Goal: Task Accomplishment & Management: Manage account settings

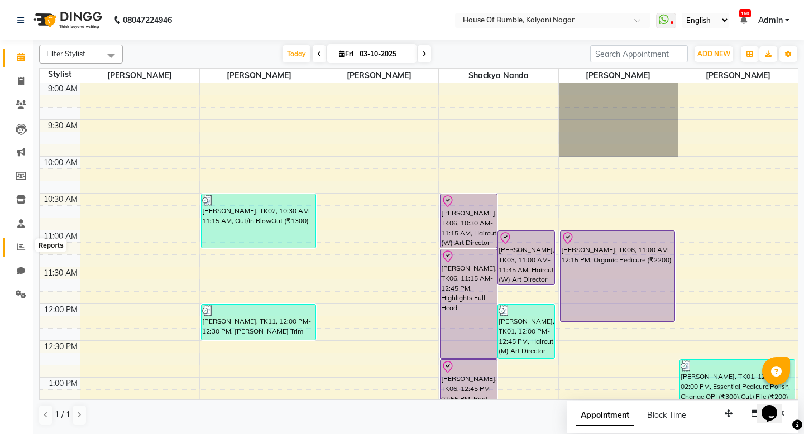
click at [20, 247] on icon at bounding box center [21, 247] width 8 height 8
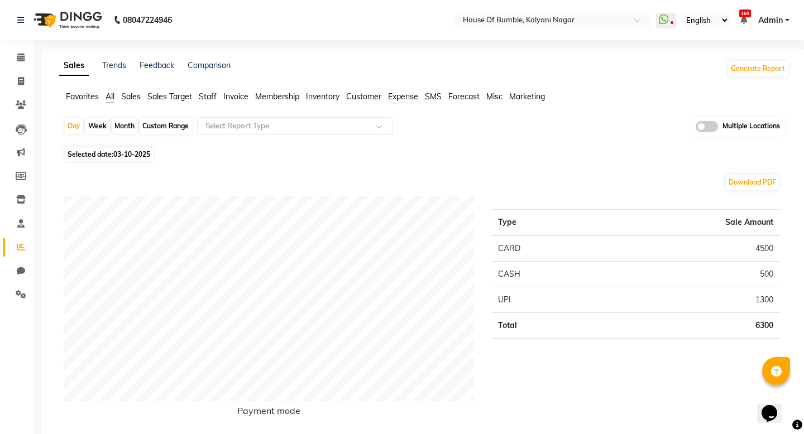
click at [125, 126] on div "Month" at bounding box center [125, 126] width 26 height 16
select select "10"
select select "2025"
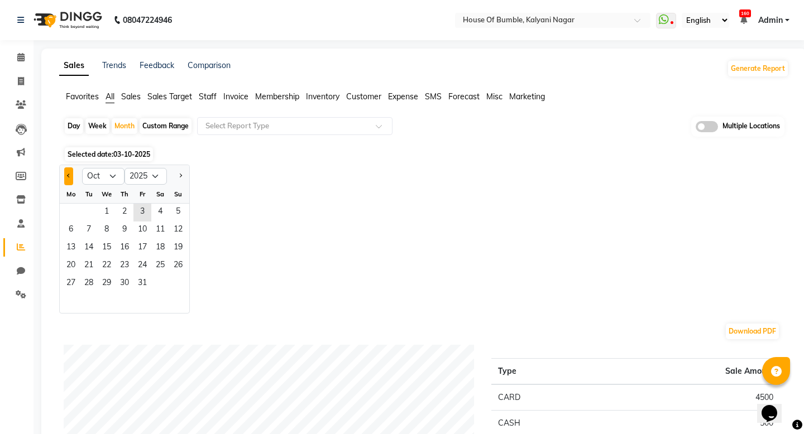
click at [66, 178] on button "Previous month" at bounding box center [68, 176] width 9 height 18
select select "9"
click at [69, 207] on span "1" at bounding box center [71, 213] width 18 height 18
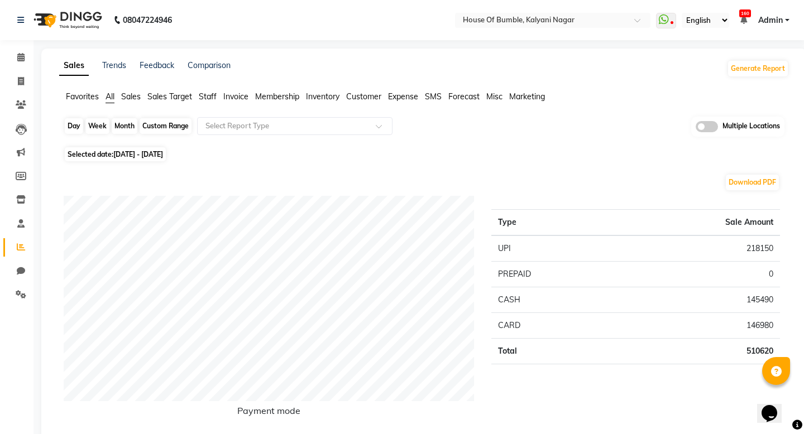
click at [122, 124] on div "Month" at bounding box center [125, 126] width 26 height 16
select select "9"
select select "2025"
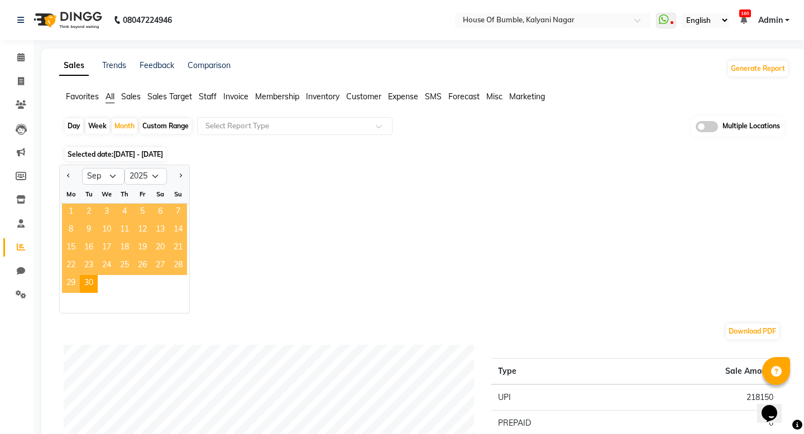
click at [68, 210] on span "1" at bounding box center [71, 213] width 18 height 18
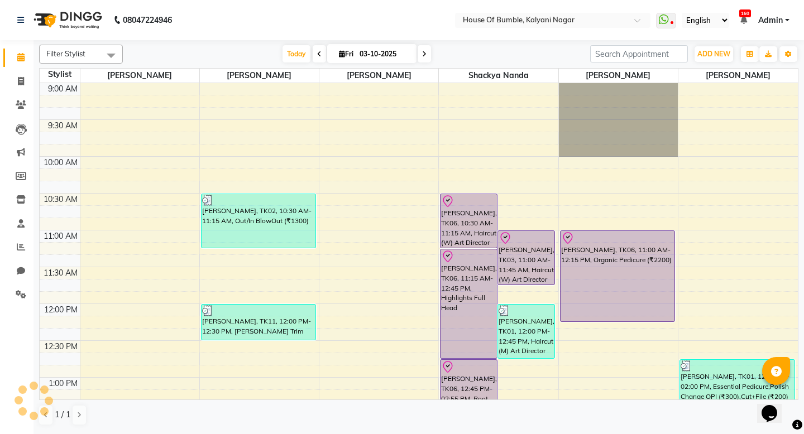
scroll to position [369, 0]
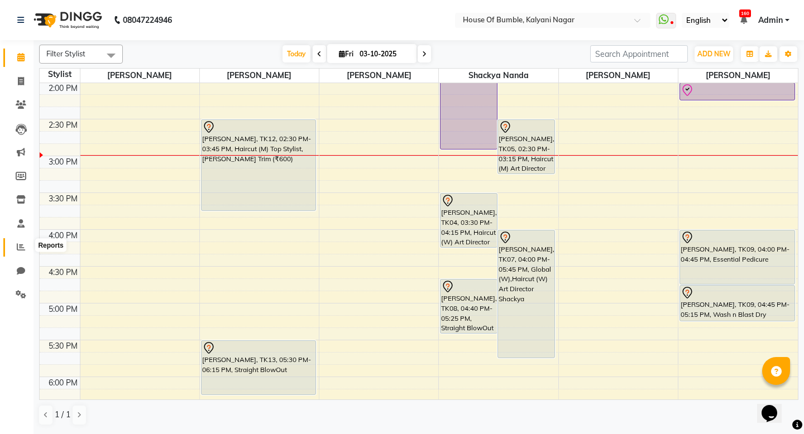
click at [23, 246] on icon at bounding box center [21, 247] width 8 height 8
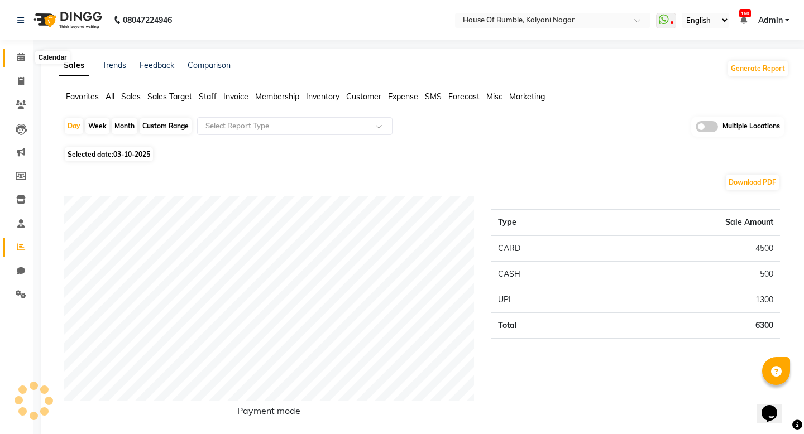
click at [22, 58] on icon at bounding box center [20, 57] width 7 height 8
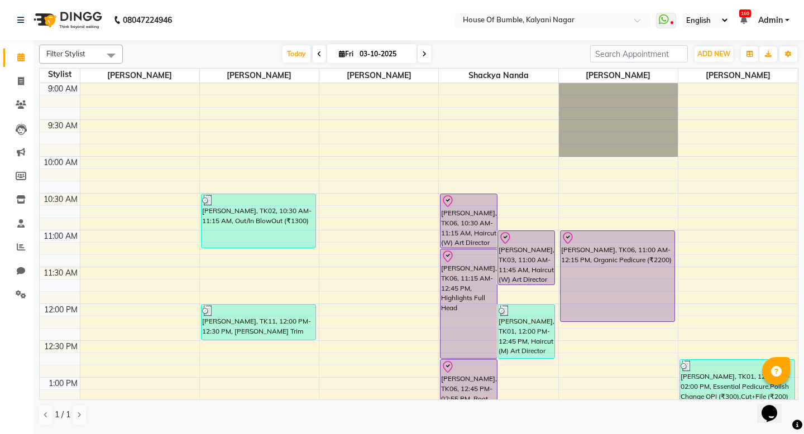
click at [317, 54] on icon at bounding box center [319, 54] width 4 height 7
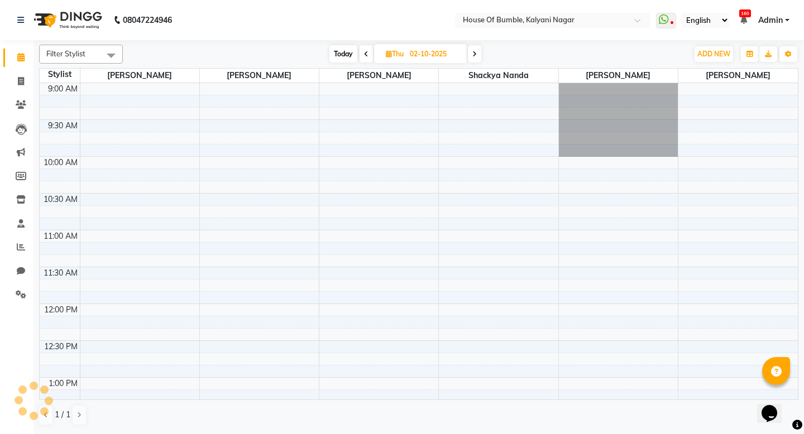
scroll to position [369, 0]
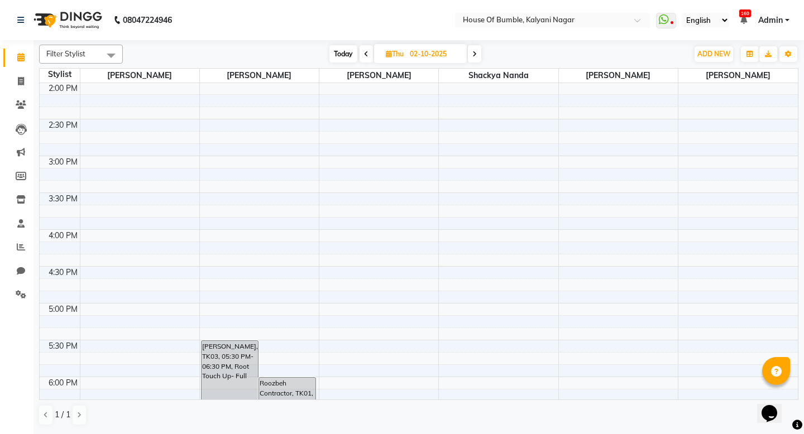
click at [364, 52] on icon at bounding box center [366, 54] width 4 height 7
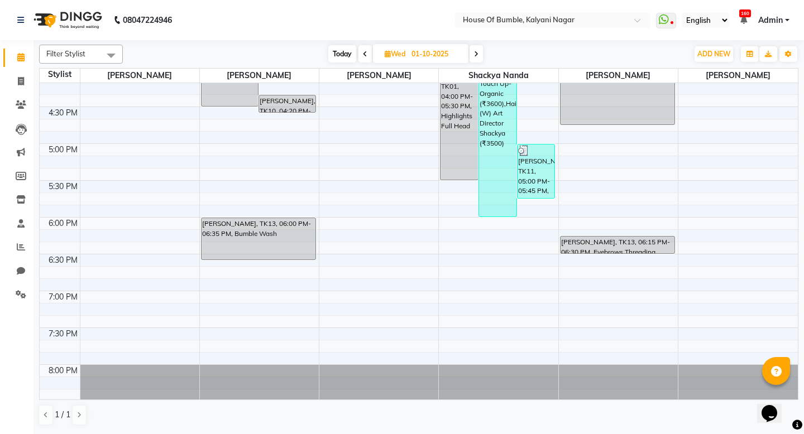
scroll to position [529, 0]
click at [483, 54] on span at bounding box center [475, 53] width 13 height 17
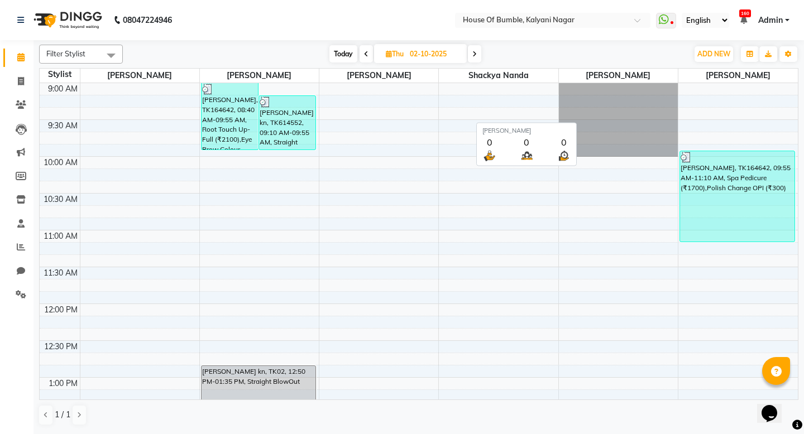
scroll to position [0, 0]
click at [334, 51] on span "Today" at bounding box center [343, 53] width 28 height 17
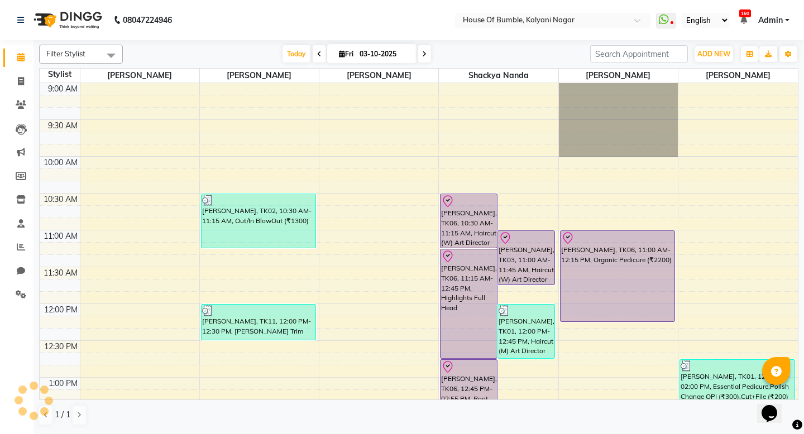
click at [419, 58] on span at bounding box center [424, 53] width 13 height 17
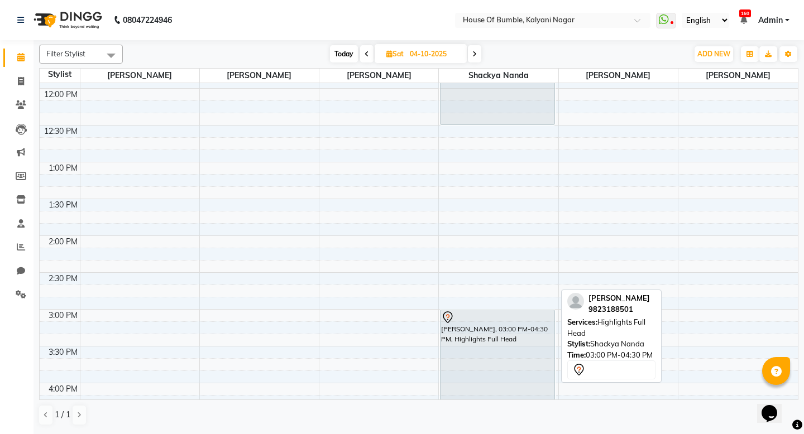
scroll to position [210, 0]
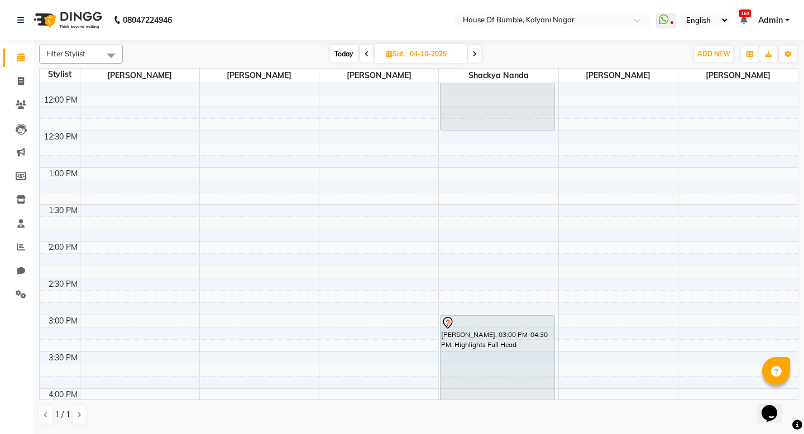
drag, startPoint x: 336, startPoint y: 53, endPoint x: 344, endPoint y: 53, distance: 7.8
click at [336, 53] on span "Today" at bounding box center [344, 53] width 28 height 17
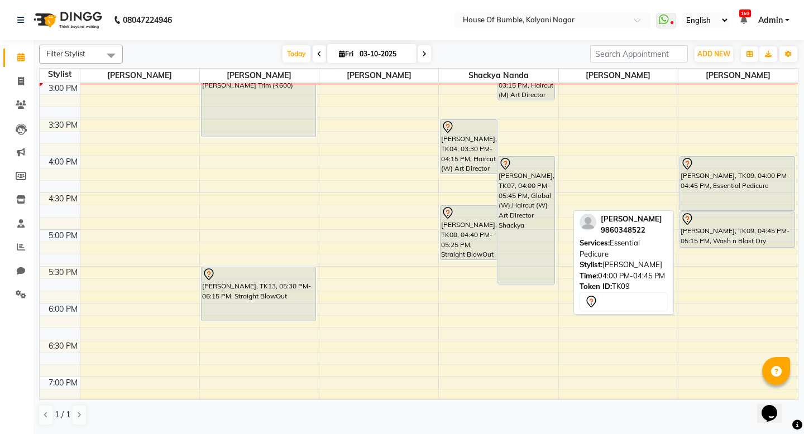
scroll to position [436, 0]
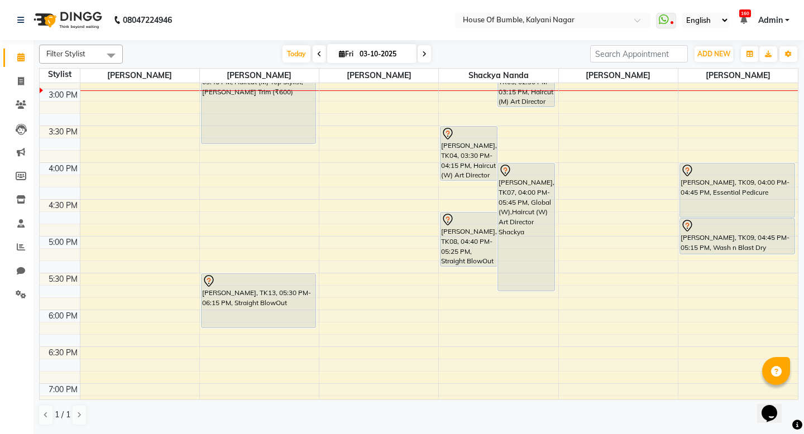
click at [416, 63] on div "Filter Stylist Select All [PERSON_NAME] [PERSON_NAME] [PERSON_NAME] Shackya Nan…" at bounding box center [418, 235] width 759 height 390
click at [426, 57] on span at bounding box center [424, 53] width 13 height 17
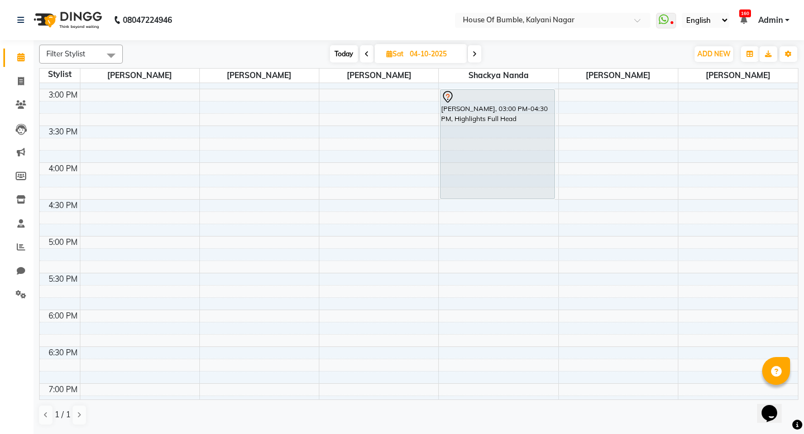
scroll to position [443, 0]
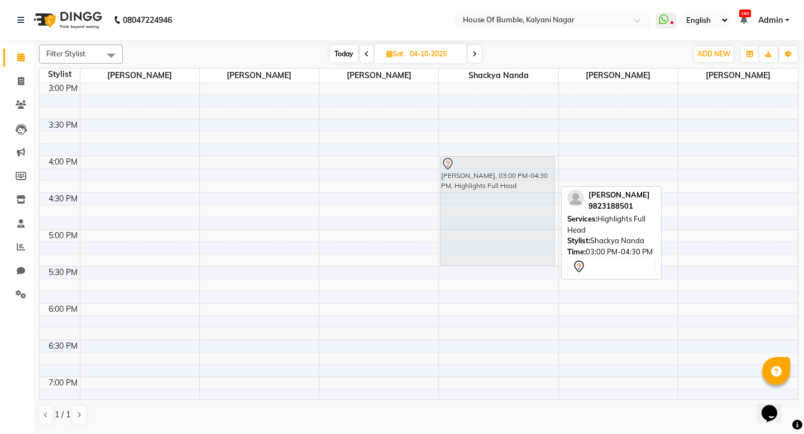
drag, startPoint x: 495, startPoint y: 131, endPoint x: 490, endPoint y: 203, distance: 72.2
click at [490, 203] on div "[PERSON_NAME], 11:00 AM-12:30 PM, Highlights Full Head [PERSON_NAME], 03:00 PM-…" at bounding box center [498, 82] width 119 height 884
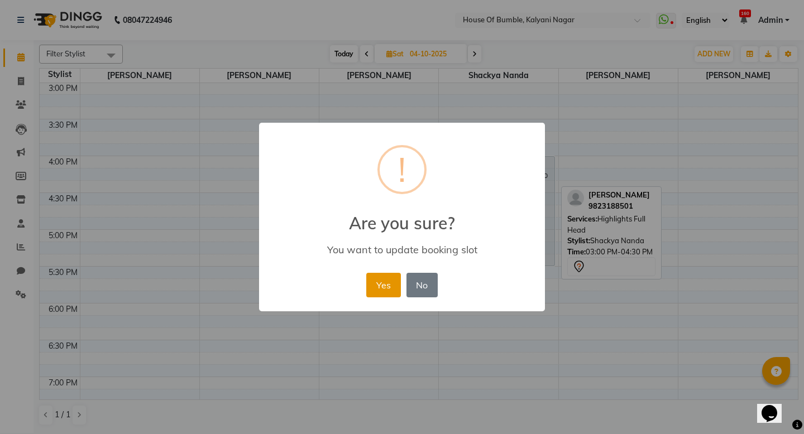
click at [382, 285] on button "Yes" at bounding box center [383, 285] width 34 height 25
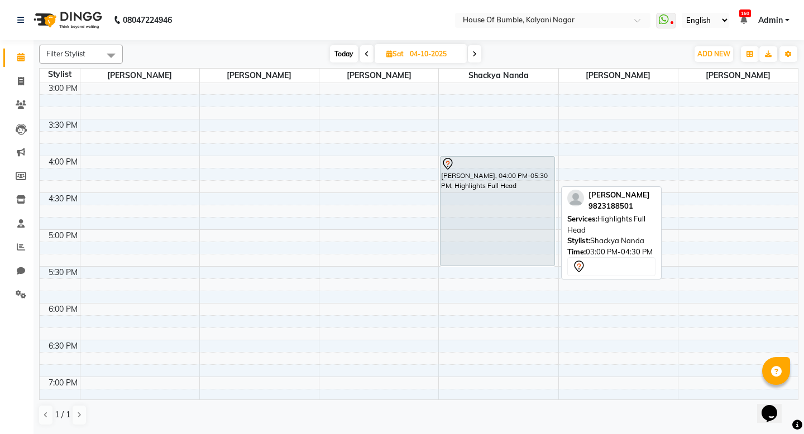
click at [345, 51] on span "Today" at bounding box center [344, 53] width 28 height 17
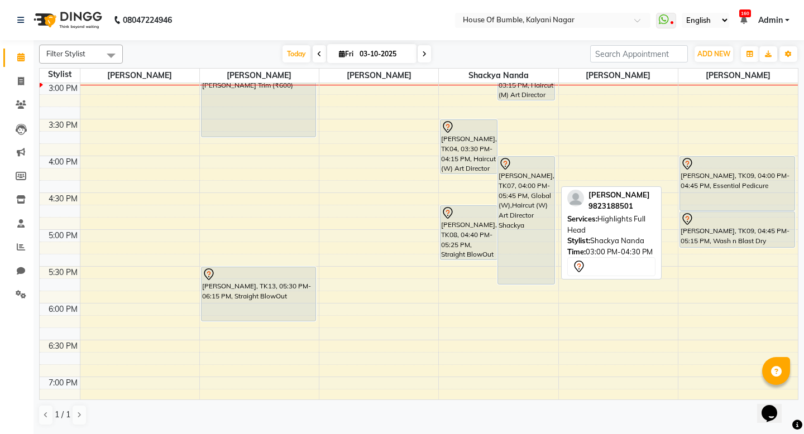
click at [316, 52] on span at bounding box center [319, 53] width 13 height 17
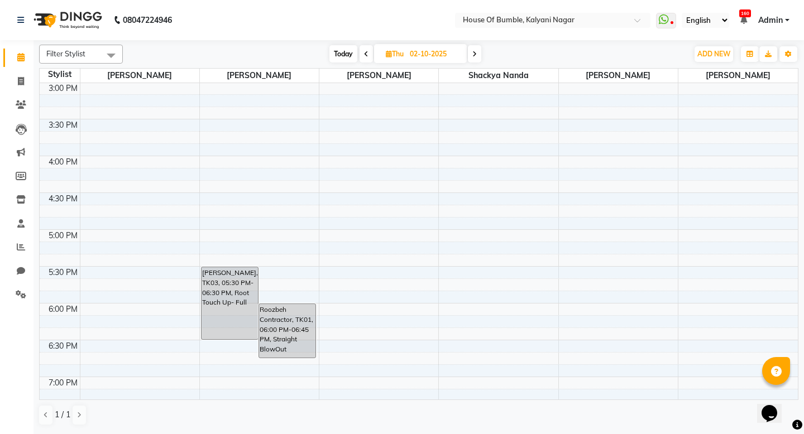
click at [366, 54] on icon at bounding box center [366, 54] width 4 height 7
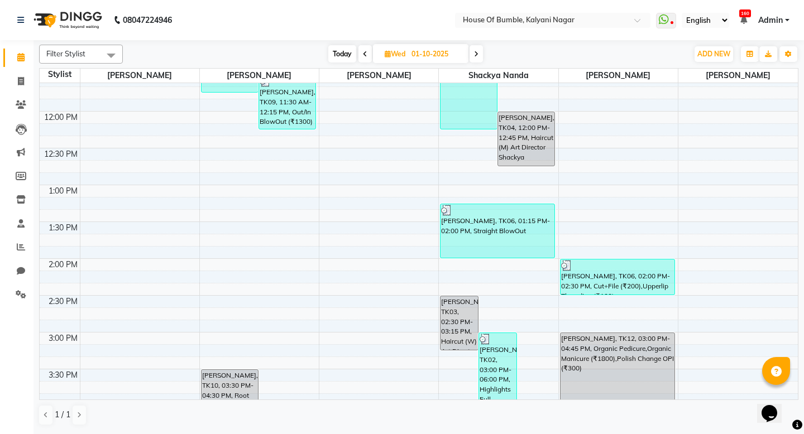
scroll to position [202, 0]
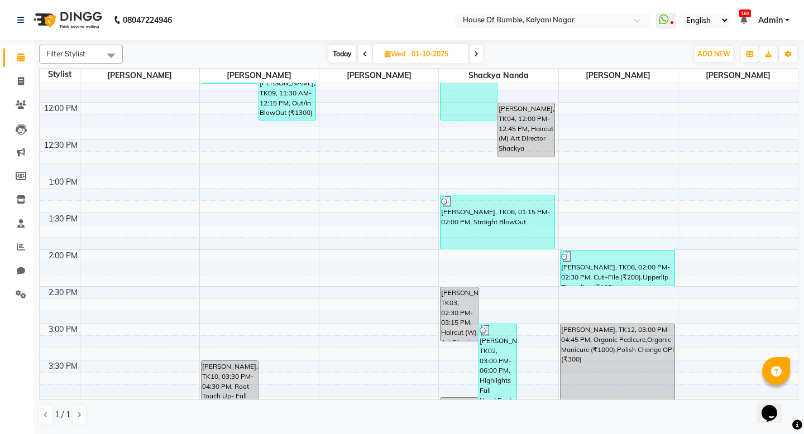
click at [363, 56] on icon at bounding box center [365, 54] width 4 height 7
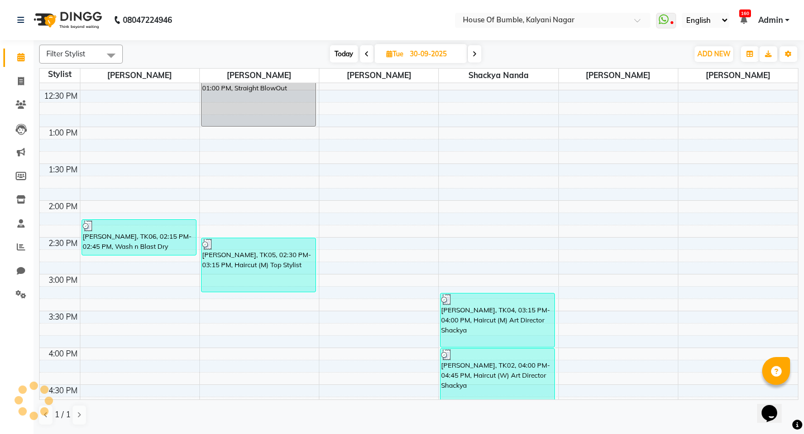
scroll to position [275, 0]
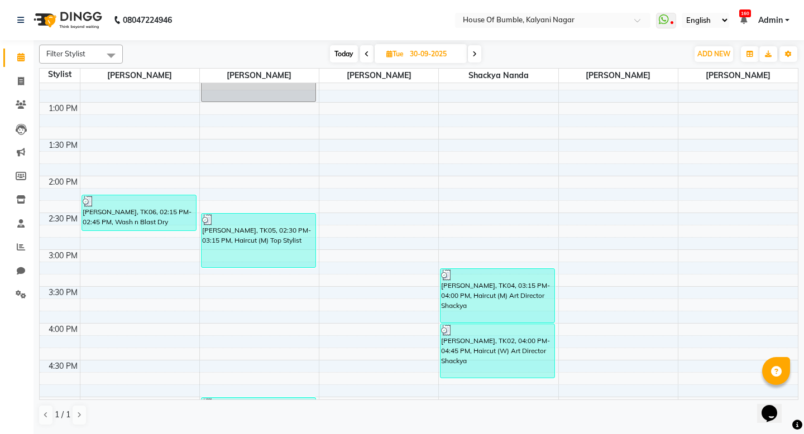
click at [362, 52] on span at bounding box center [366, 53] width 13 height 17
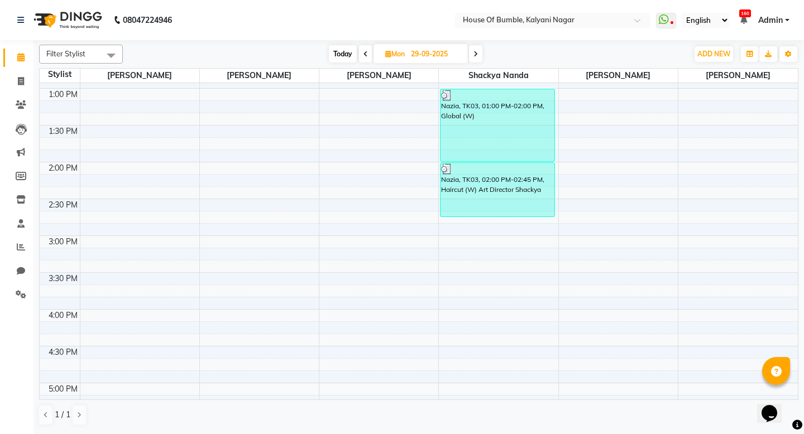
scroll to position [201, 0]
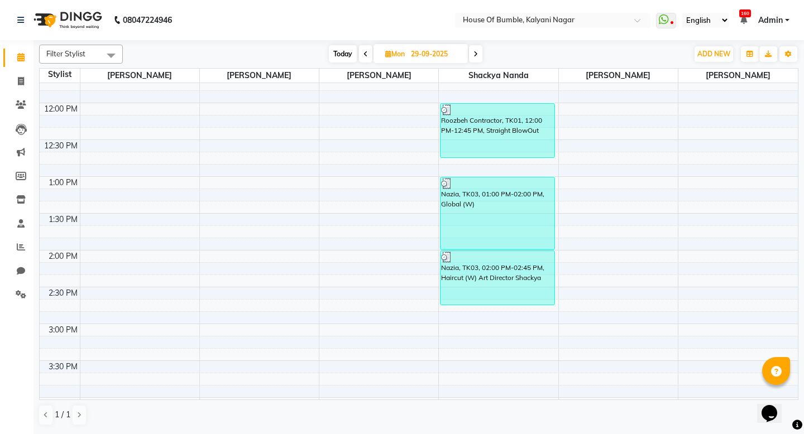
click at [363, 56] on icon at bounding box center [365, 54] width 4 height 7
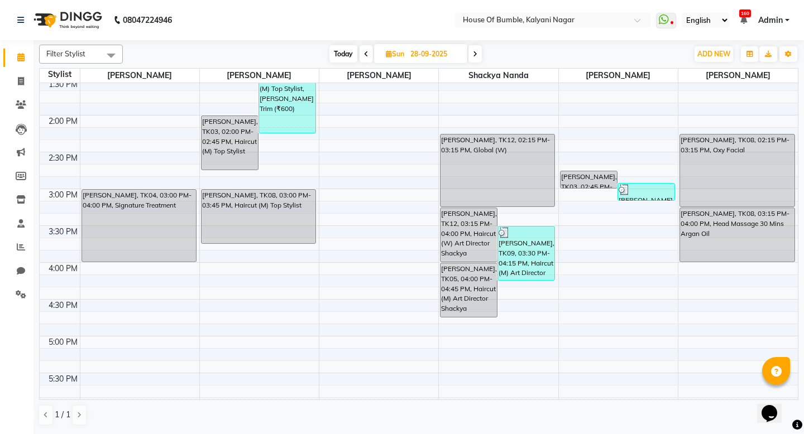
scroll to position [322, 0]
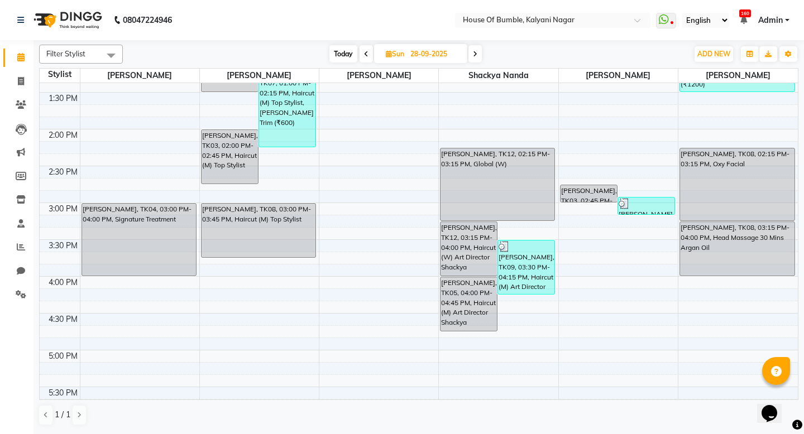
click at [349, 52] on span "Today" at bounding box center [343, 53] width 28 height 17
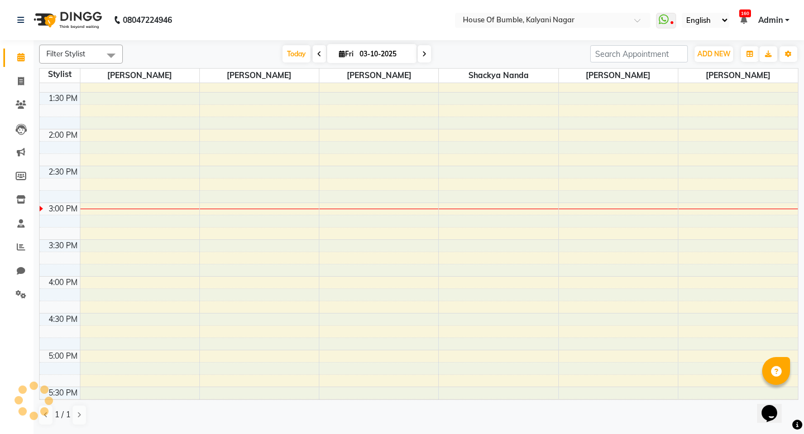
scroll to position [443, 0]
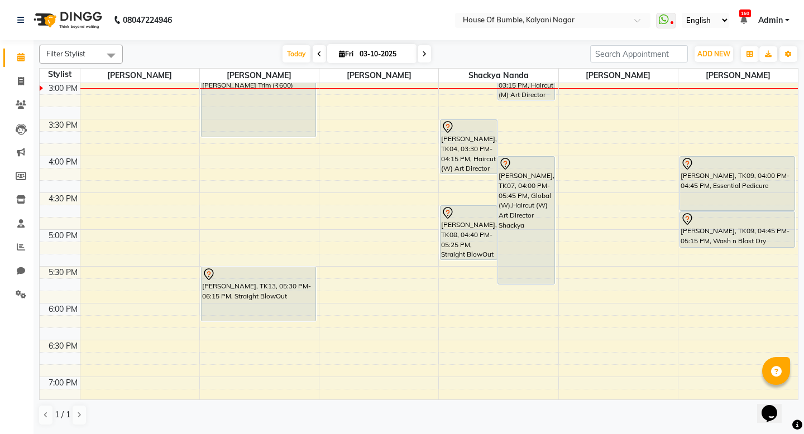
drag, startPoint x: 317, startPoint y: 55, endPoint x: 323, endPoint y: 55, distance: 6.1
click at [323, 55] on div "[DATE] [DATE]" at bounding box center [356, 54] width 151 height 17
click at [317, 55] on icon at bounding box center [319, 54] width 4 height 7
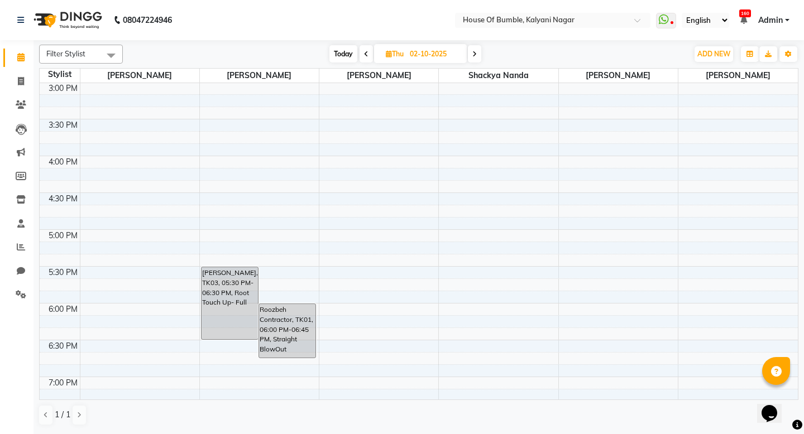
click at [368, 52] on span at bounding box center [366, 53] width 13 height 17
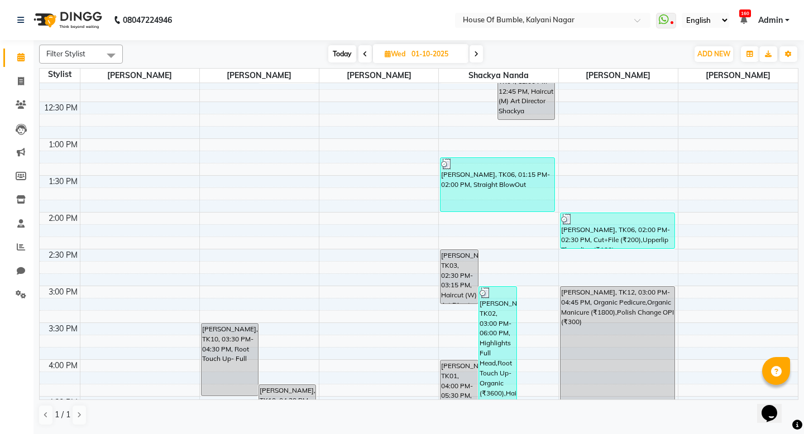
scroll to position [268, 0]
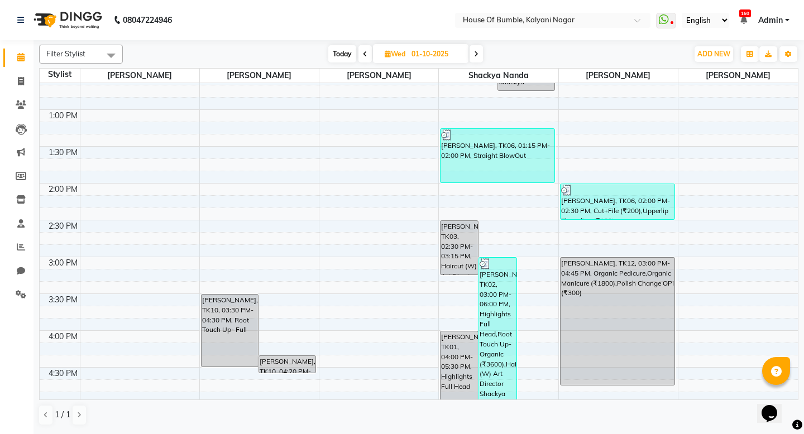
click at [339, 55] on span "Today" at bounding box center [342, 53] width 28 height 17
type input "03-10-2025"
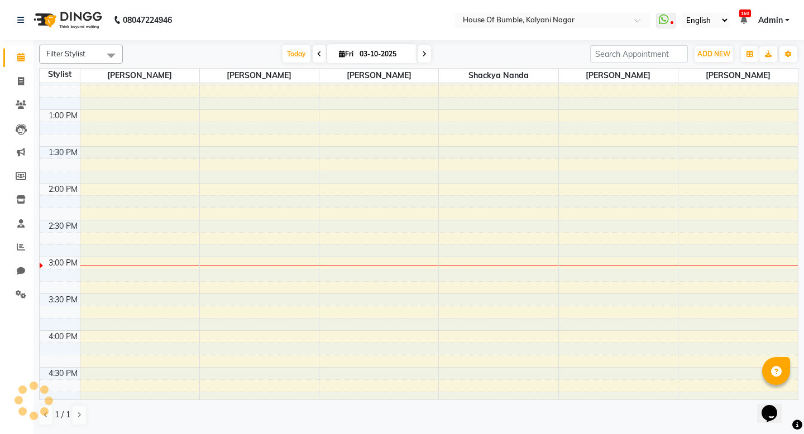
scroll to position [443, 0]
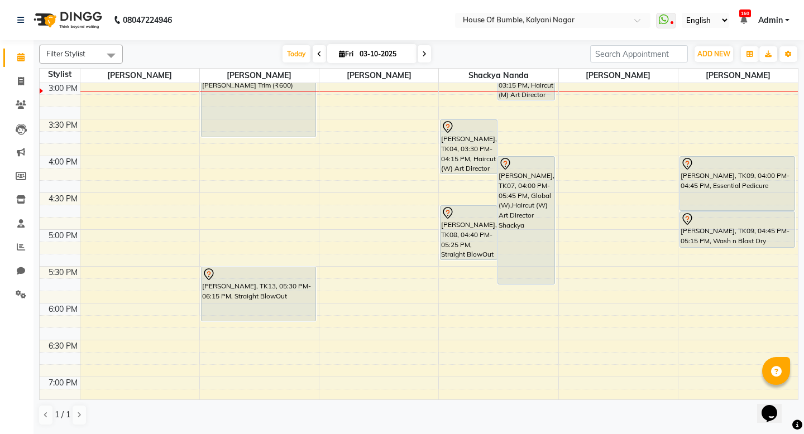
click at [357, 56] on input "03-10-2025" at bounding box center [384, 54] width 56 height 17
select select "10"
select select "2025"
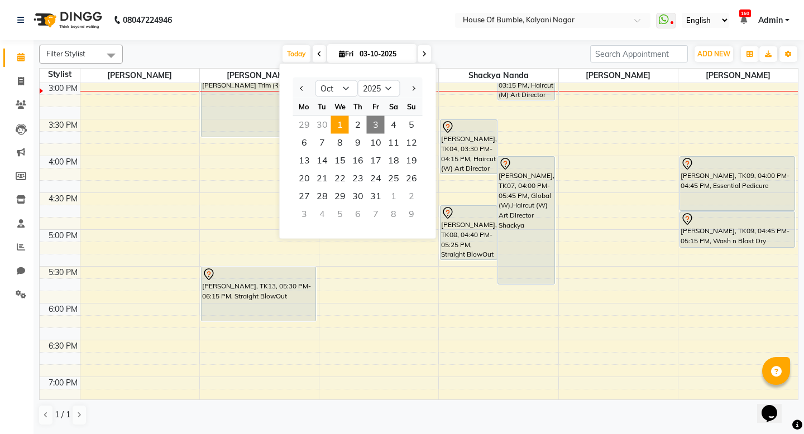
click at [339, 123] on span "1" at bounding box center [340, 125] width 18 height 18
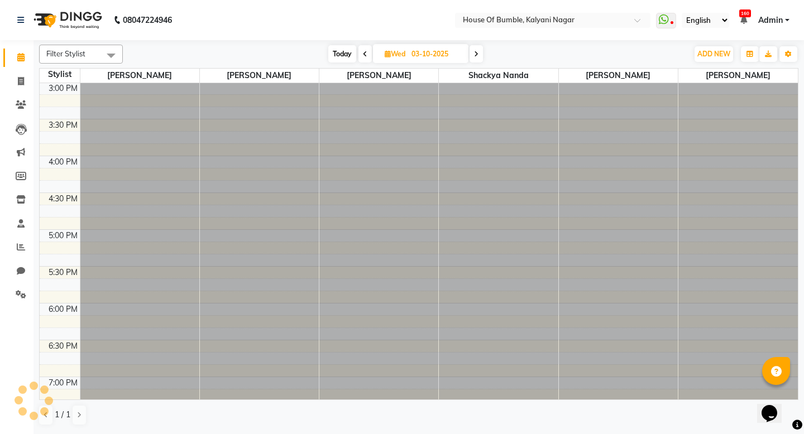
type input "01-10-2025"
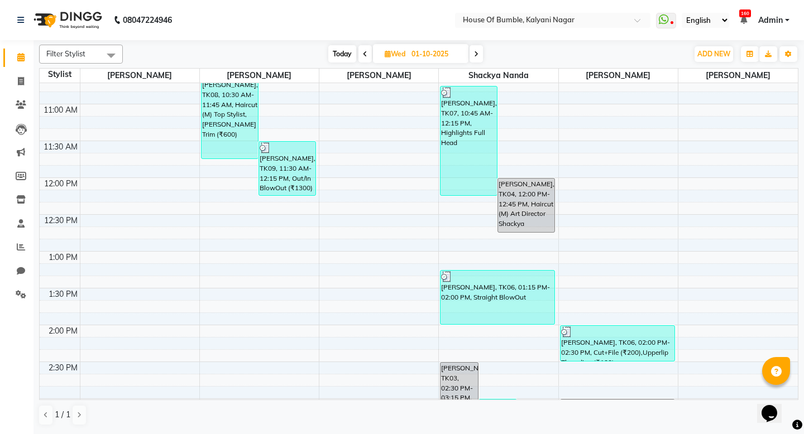
scroll to position [124, 0]
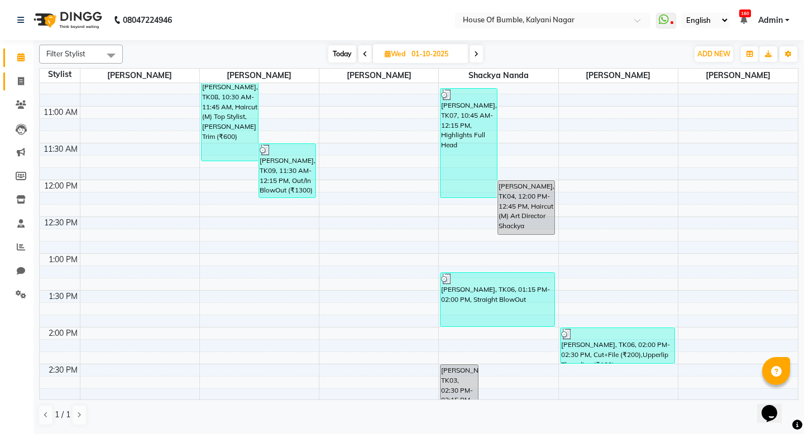
click at [18, 80] on icon at bounding box center [21, 81] width 6 height 8
select select "579"
select select "service"
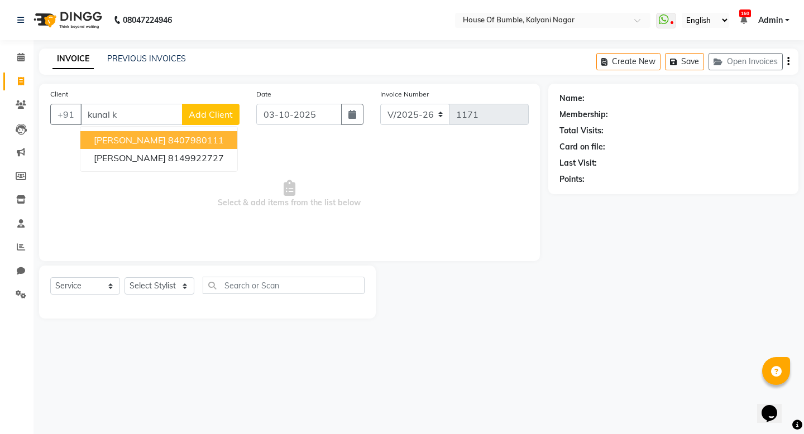
click at [122, 143] on span "[PERSON_NAME]" at bounding box center [130, 140] width 72 height 11
type input "8407980111"
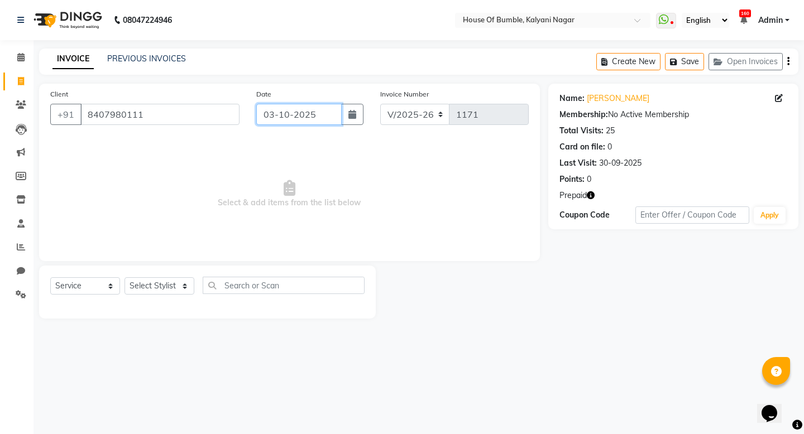
click at [316, 113] on input "03-10-2025" at bounding box center [298, 114] width 85 height 21
select select "10"
select select "2025"
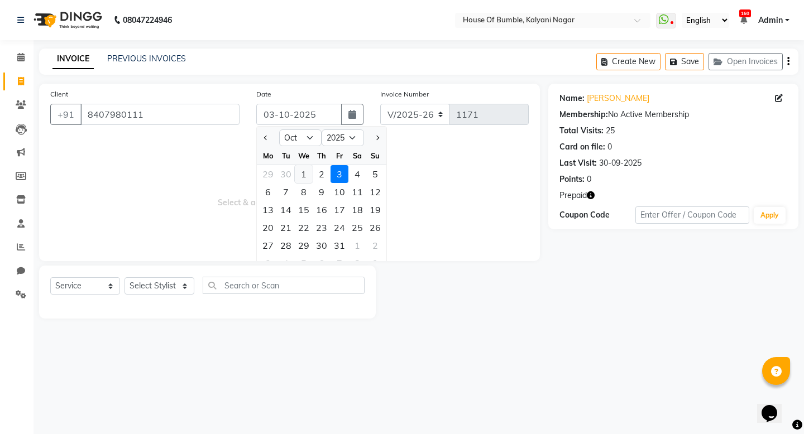
click at [305, 174] on div "1" at bounding box center [304, 174] width 18 height 18
type input "01-10-2025"
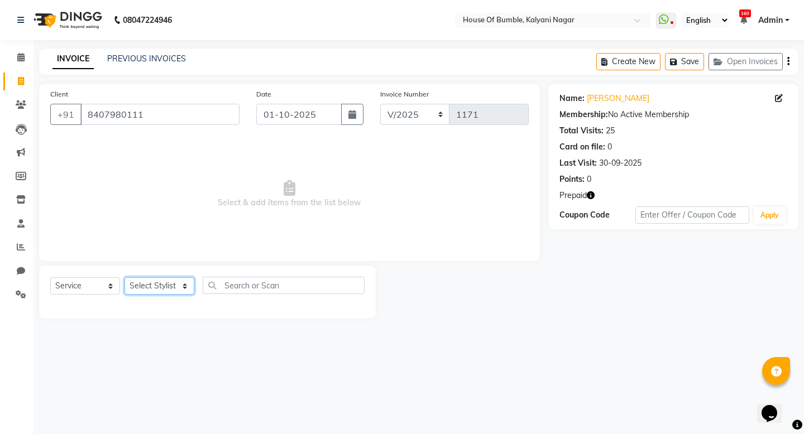
select select "88241"
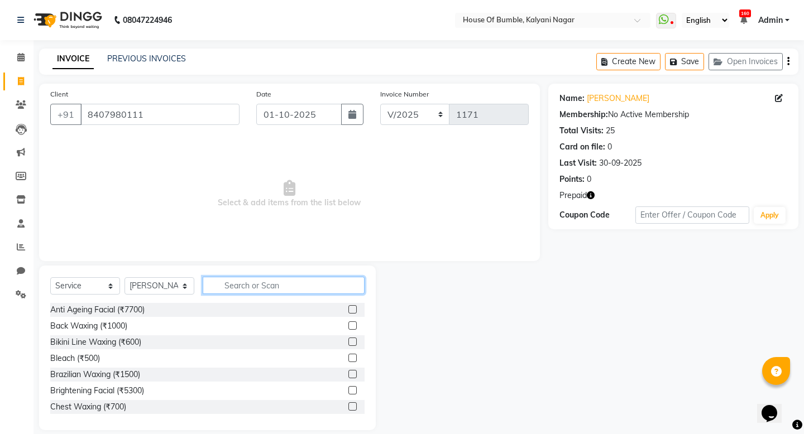
click at [245, 280] on input "text" at bounding box center [284, 285] width 162 height 17
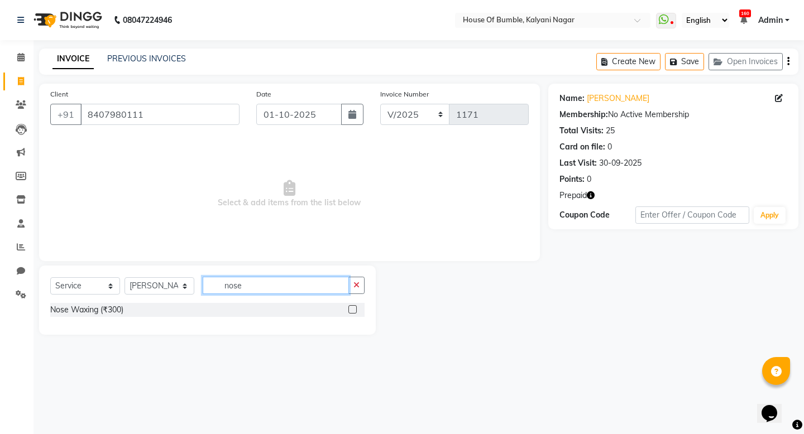
type input "nose"
click at [351, 310] on label at bounding box center [352, 309] width 8 height 8
click at [351, 310] on input "checkbox" at bounding box center [351, 309] width 7 height 7
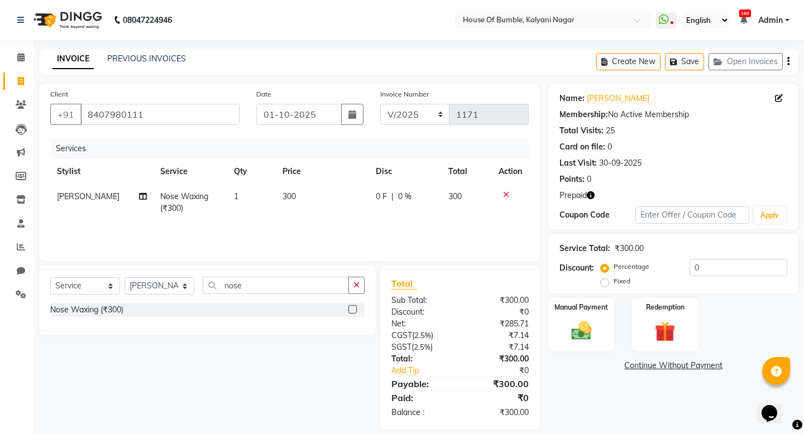
click at [356, 308] on label at bounding box center [352, 309] width 8 height 8
click at [356, 308] on input "checkbox" at bounding box center [351, 309] width 7 height 7
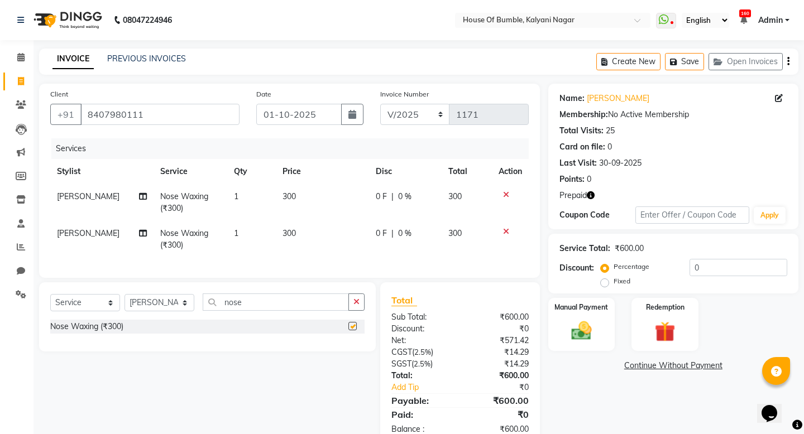
checkbox input "false"
click at [288, 304] on input "nose" at bounding box center [276, 302] width 146 height 17
type input "fore"
click at [355, 325] on label at bounding box center [352, 326] width 8 height 8
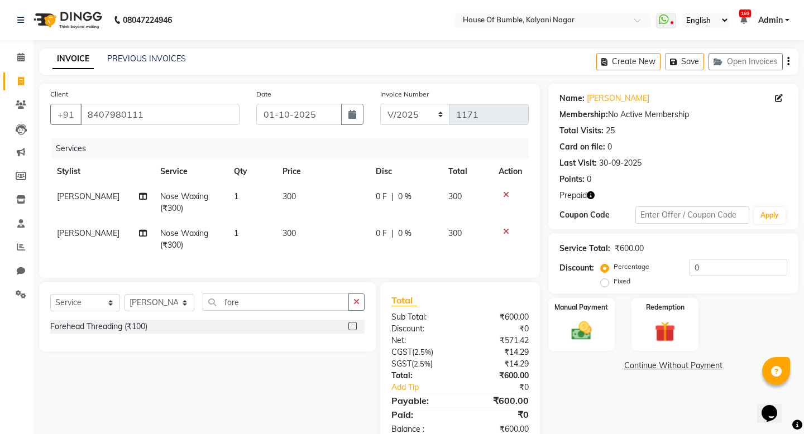
click at [355, 325] on input "checkbox" at bounding box center [351, 326] width 7 height 7
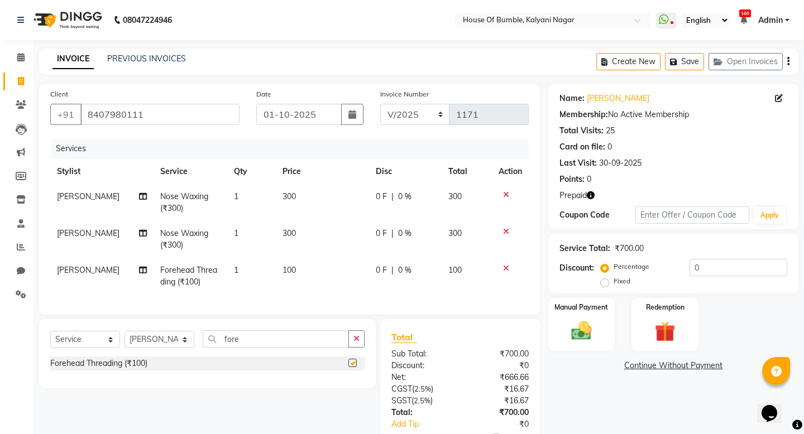
checkbox input "false"
click at [252, 336] on input "fore" at bounding box center [276, 338] width 146 height 17
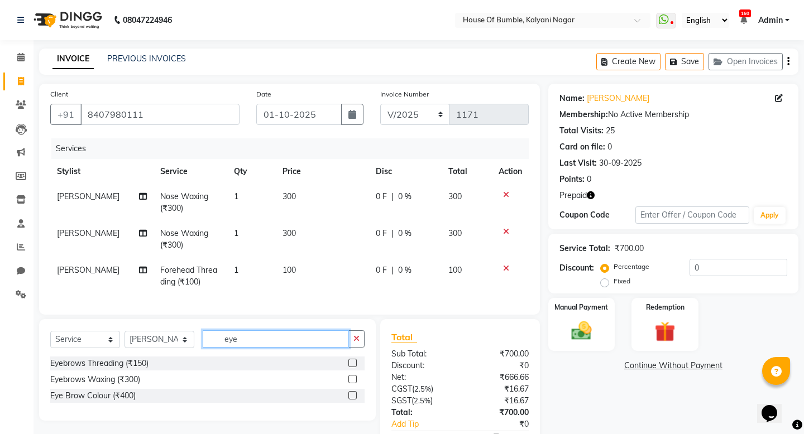
type input "eye"
click at [355, 364] on label at bounding box center [352, 363] width 8 height 8
click at [355, 364] on input "checkbox" at bounding box center [351, 363] width 7 height 7
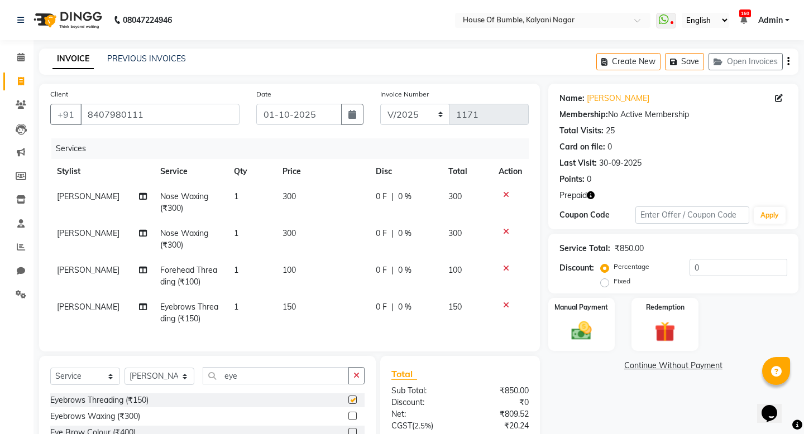
checkbox input "false"
click at [289, 271] on span "100" at bounding box center [288, 270] width 13 height 10
select select "88241"
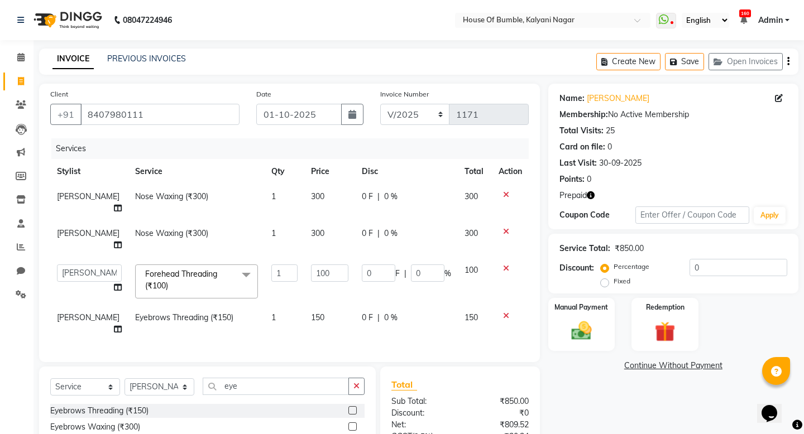
click at [520, 337] on td at bounding box center [510, 323] width 37 height 37
click at [547, 355] on div "Client [PHONE_NUMBER] Date [DATE] Invoice Number V/2025 V/[PHONE_NUMBER] Servic…" at bounding box center [289, 307] width 517 height 447
drag, startPoint x: 683, startPoint y: 222, endPoint x: 688, endPoint y: 230, distance: 9.6
click at [684, 297] on div "Redemption" at bounding box center [664, 324] width 69 height 55
click at [654, 361] on span "Prepaid 1" at bounding box center [647, 367] width 36 height 13
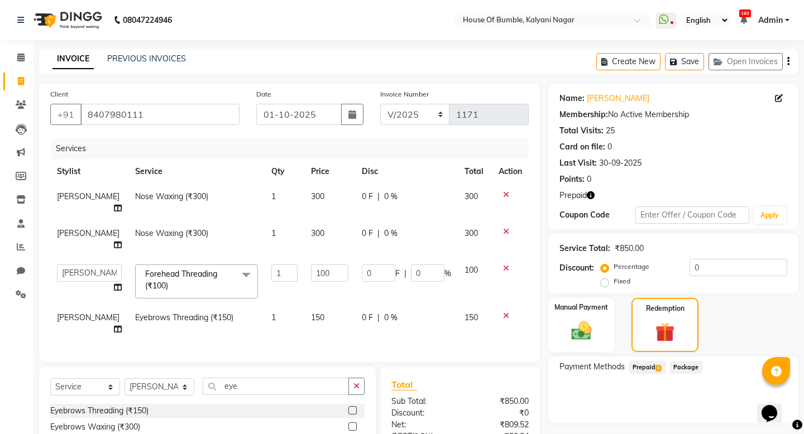
scroll to position [113, 0]
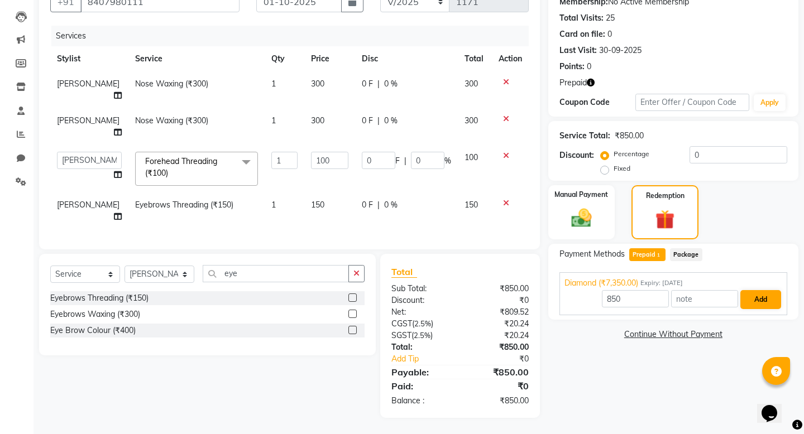
click at [765, 301] on button "Add" at bounding box center [760, 299] width 41 height 19
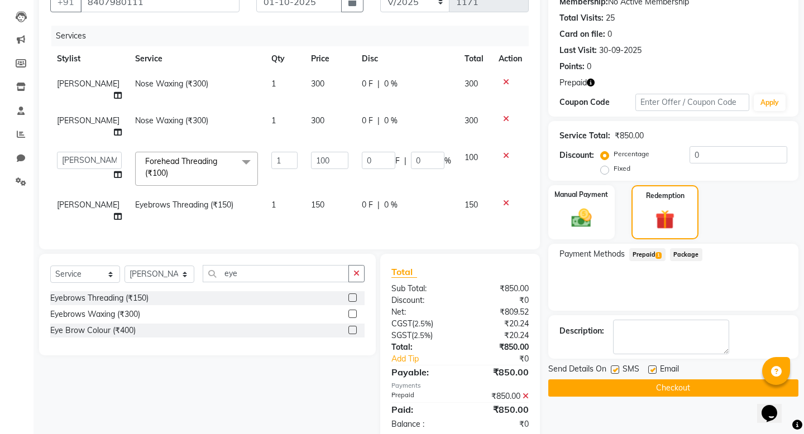
click at [667, 386] on button "Checkout" at bounding box center [673, 388] width 250 height 17
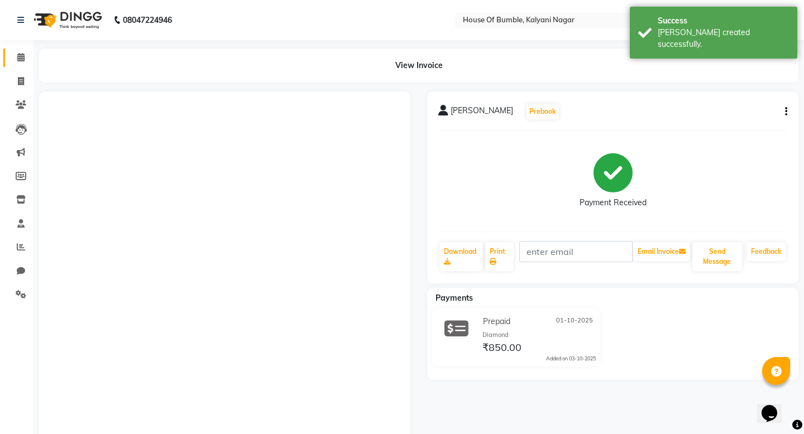
click at [21, 56] on icon at bounding box center [20, 57] width 7 height 8
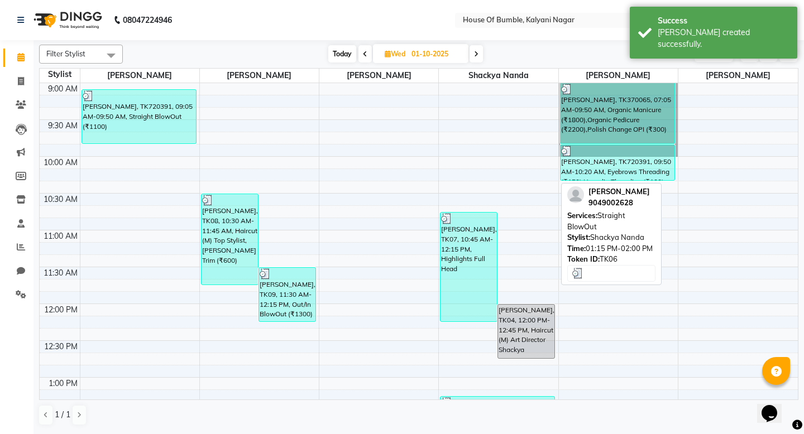
scroll to position [262, 0]
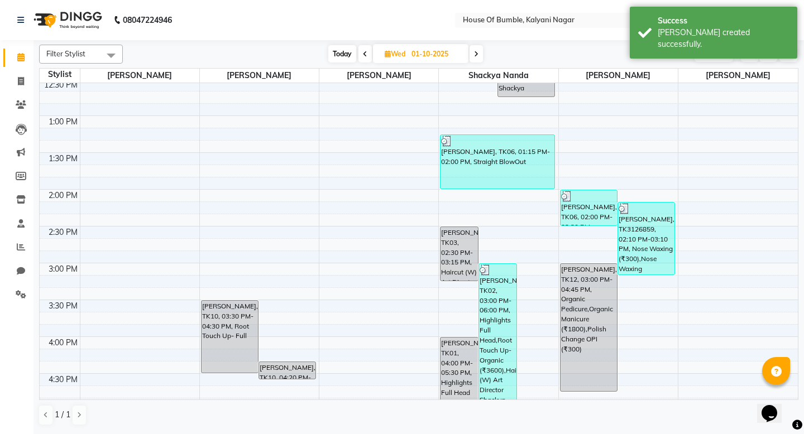
click at [343, 56] on span "Today" at bounding box center [342, 53] width 28 height 17
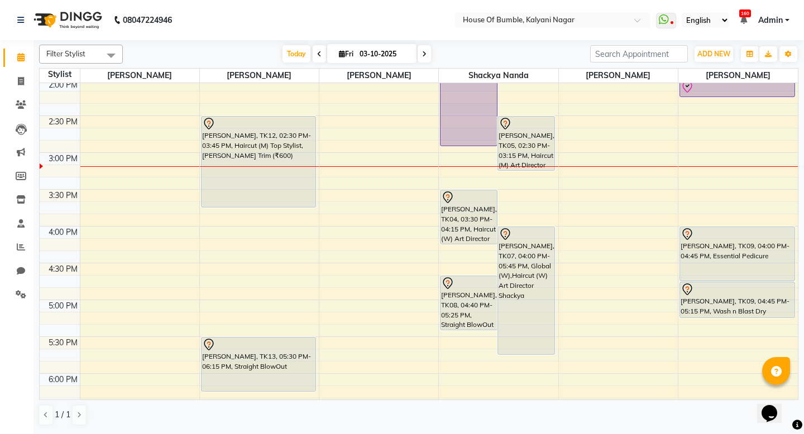
scroll to position [380, 0]
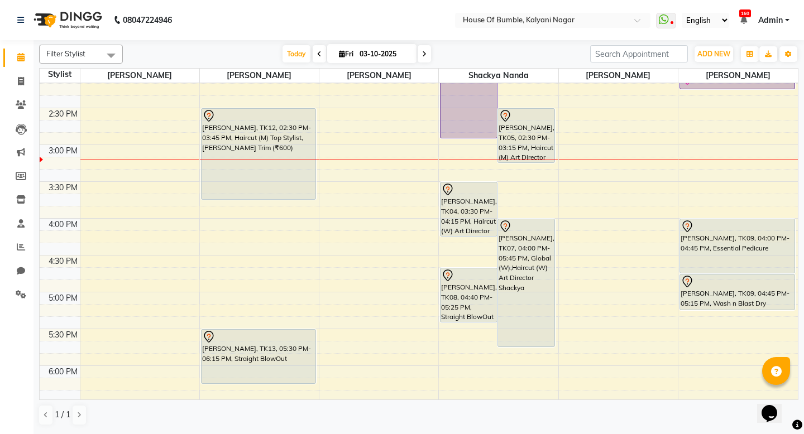
click at [317, 51] on span at bounding box center [319, 53] width 13 height 17
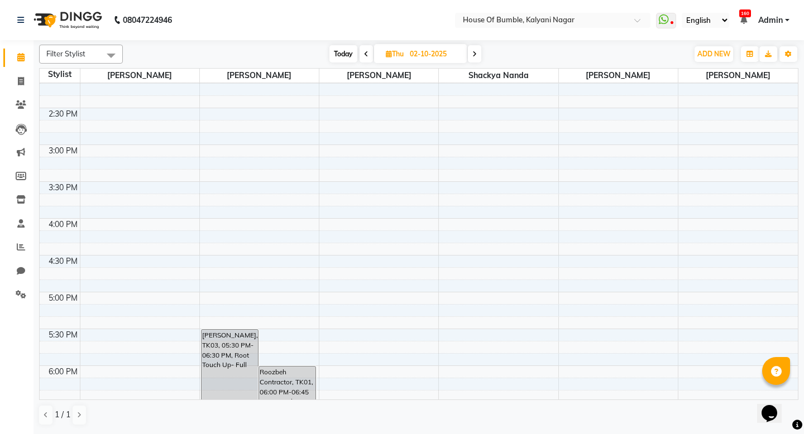
scroll to position [443, 0]
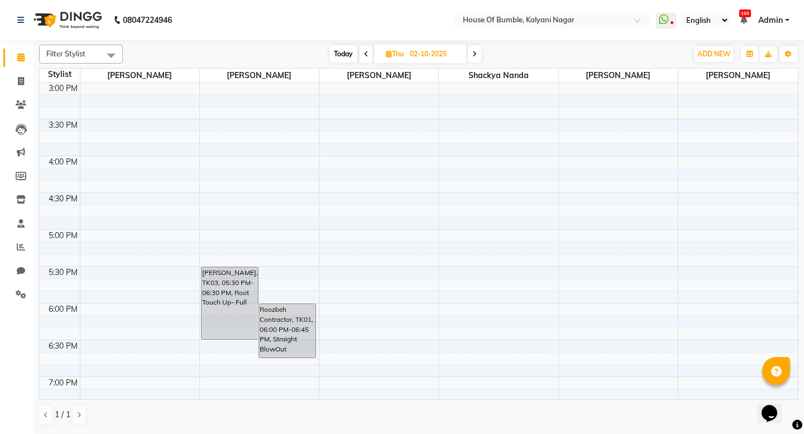
click at [365, 56] on icon at bounding box center [366, 54] width 4 height 7
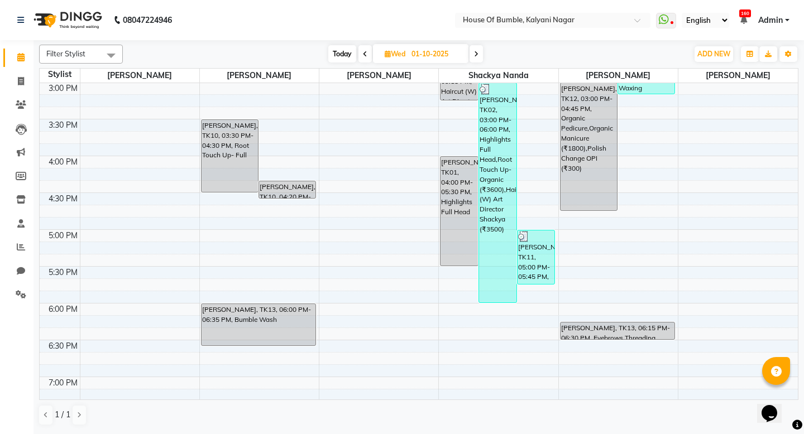
scroll to position [347, 0]
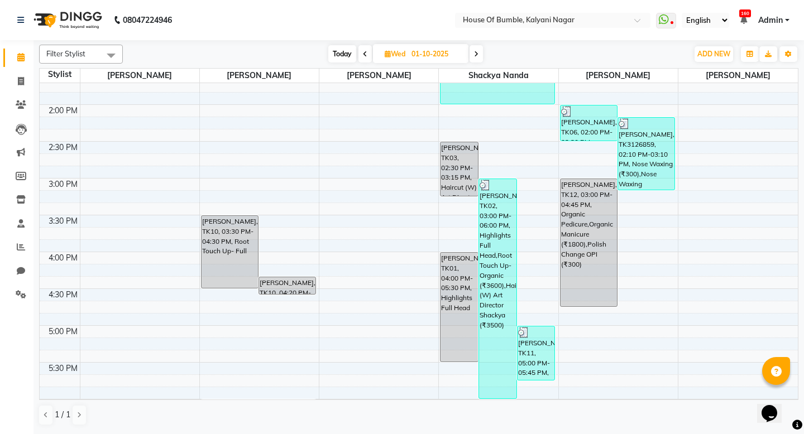
click at [337, 54] on span "Today" at bounding box center [342, 53] width 28 height 17
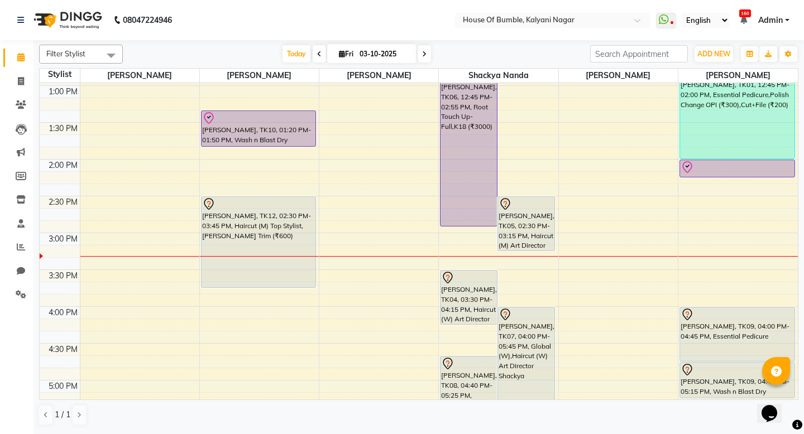
scroll to position [266, 0]
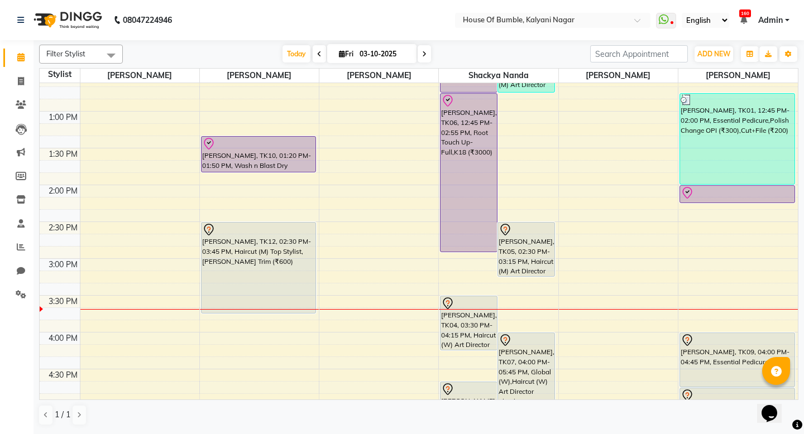
click at [422, 53] on icon at bounding box center [424, 54] width 4 height 7
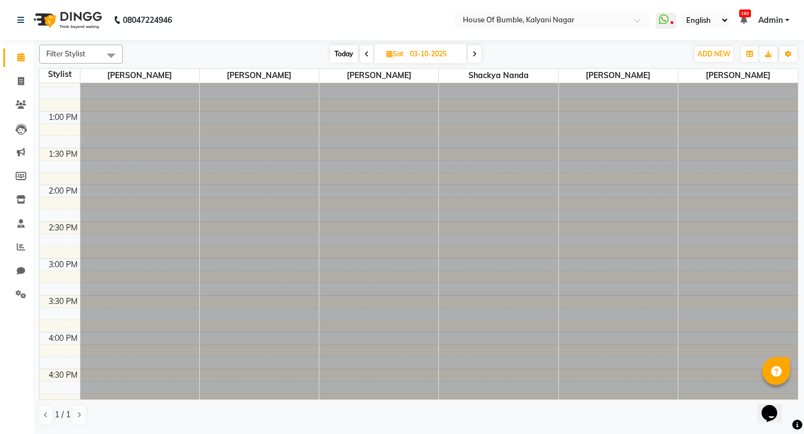
type input "04-10-2025"
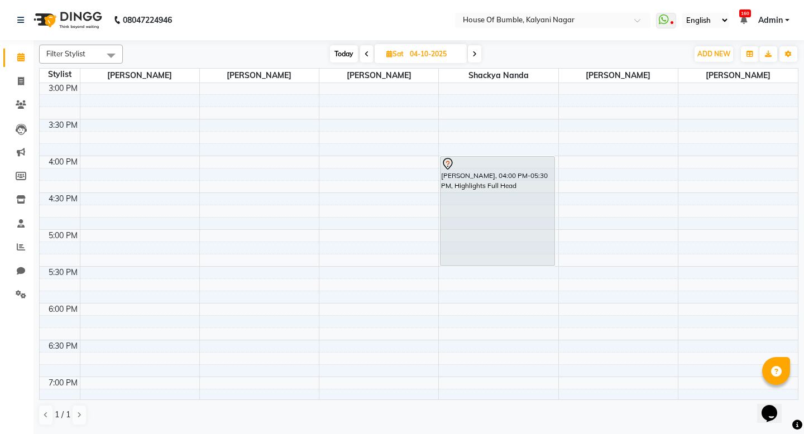
scroll to position [0, 0]
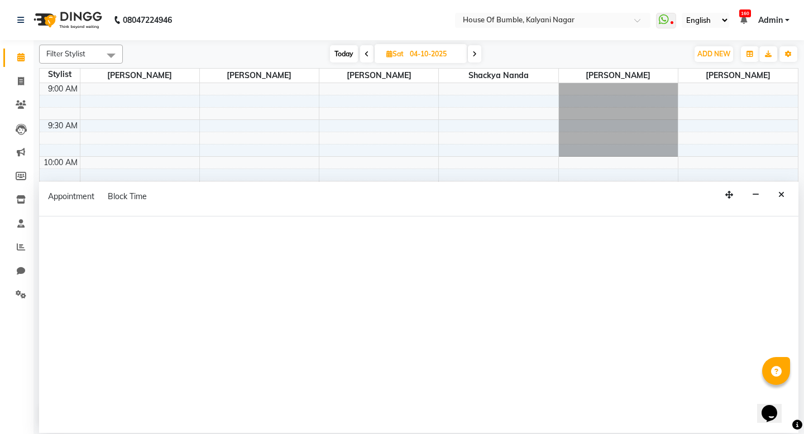
select select "8247"
select select "tentative"
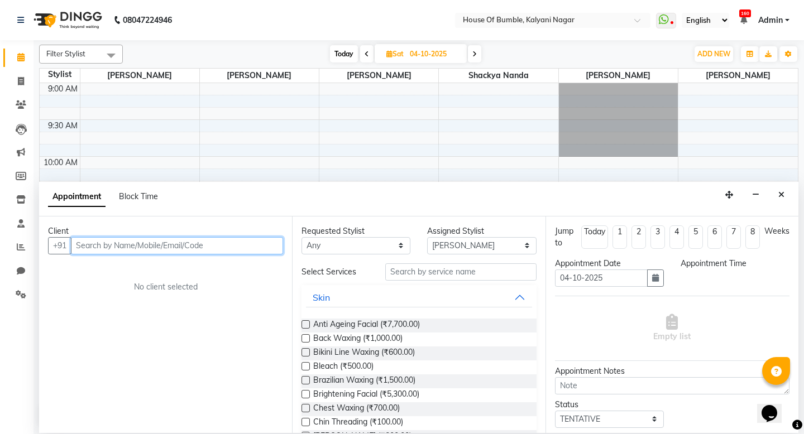
select select "660"
click at [97, 243] on input "text" at bounding box center [177, 245] width 212 height 17
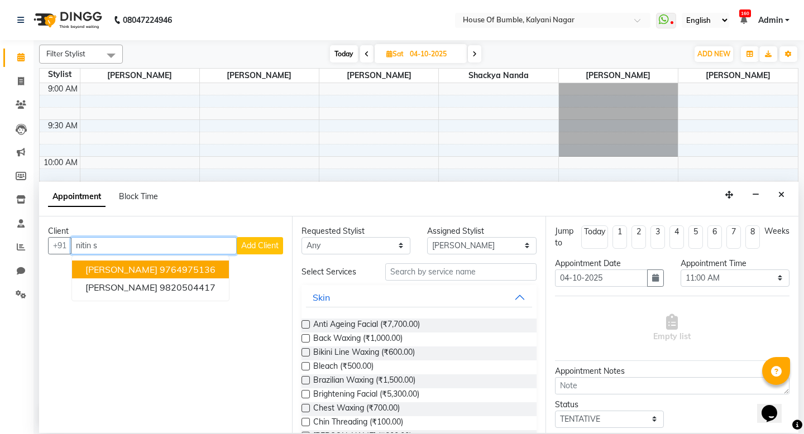
click at [141, 270] on span "[PERSON_NAME]" at bounding box center [121, 269] width 72 height 11
type input "9764975136"
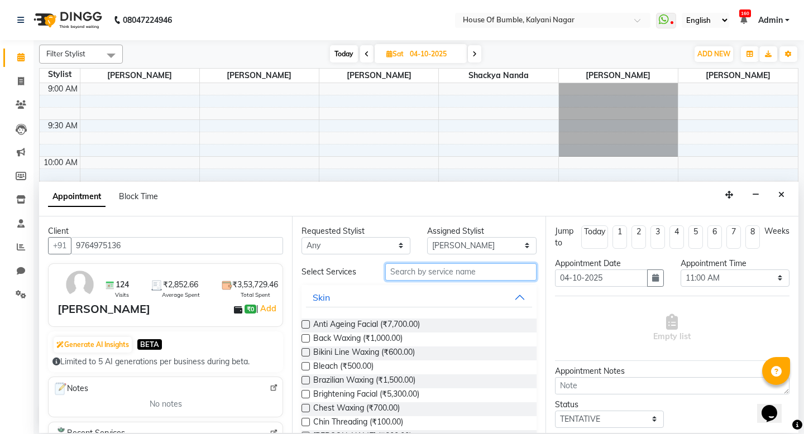
click at [418, 279] on input "text" at bounding box center [460, 271] width 151 height 17
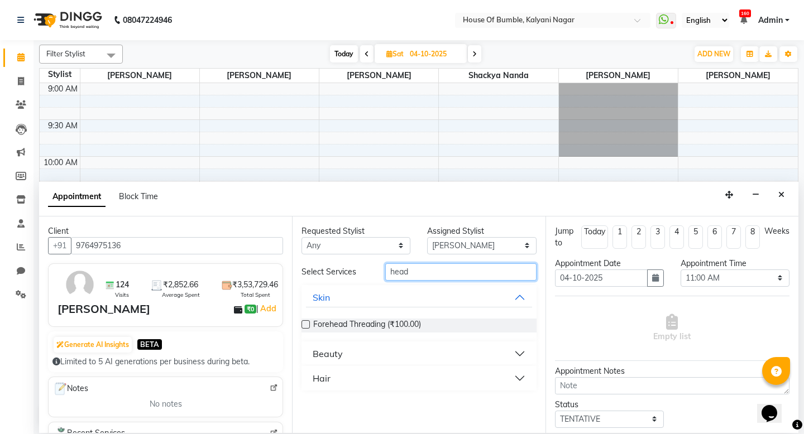
type input "head"
click at [344, 359] on button "Beauty" at bounding box center [419, 354] width 226 height 20
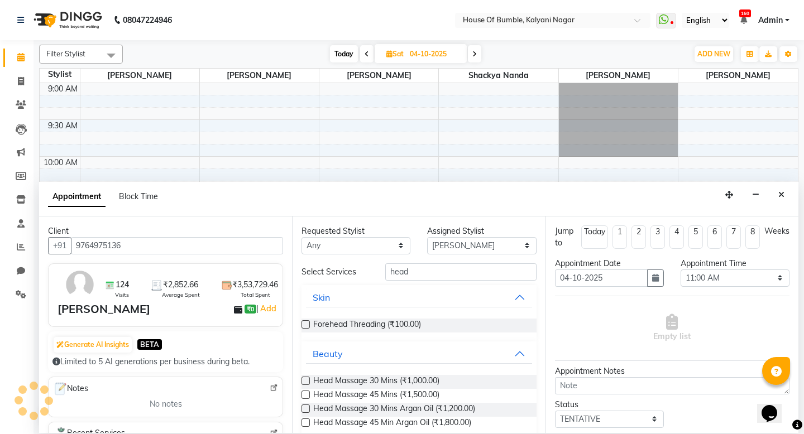
click at [306, 380] on label at bounding box center [305, 381] width 8 height 8
click at [306, 380] on input "checkbox" at bounding box center [304, 381] width 7 height 7
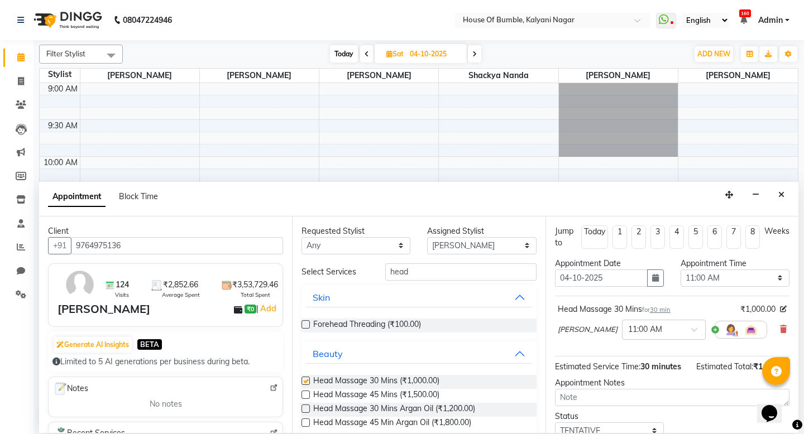
checkbox input "false"
click at [409, 275] on input "head" at bounding box center [460, 271] width 151 height 17
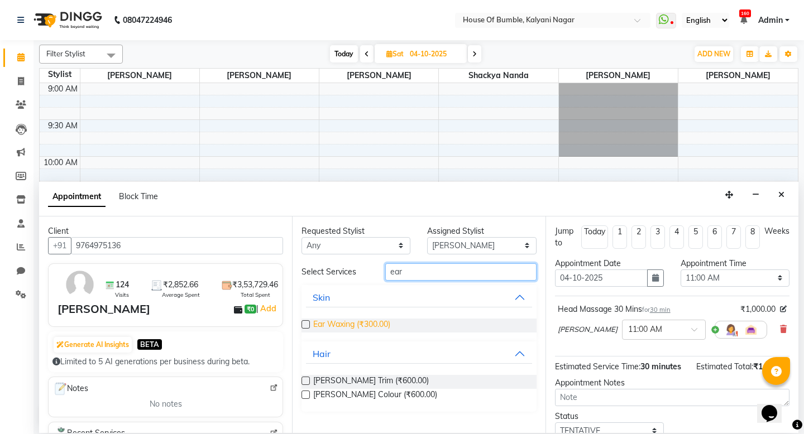
type input "ear"
click at [313, 323] on span "Ear Waxing (₹300.00)" at bounding box center [351, 326] width 77 height 14
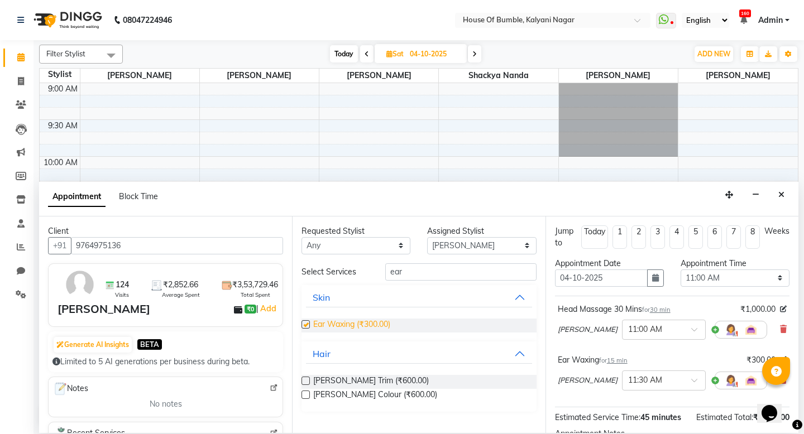
checkbox input "false"
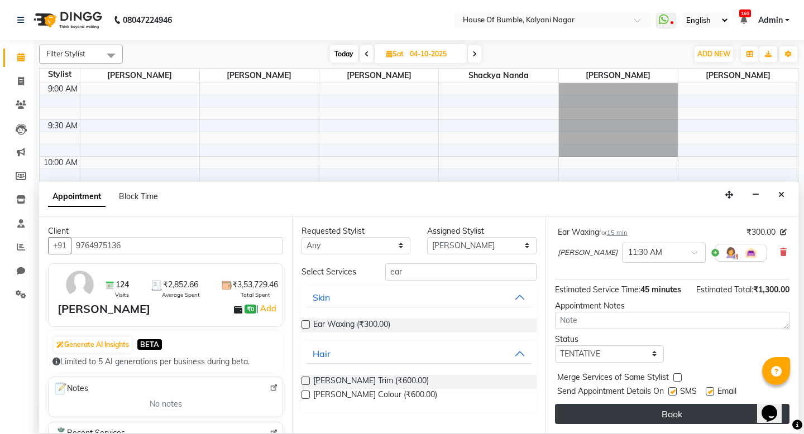
scroll to position [128, 0]
click at [649, 417] on button "Book" at bounding box center [672, 414] width 234 height 20
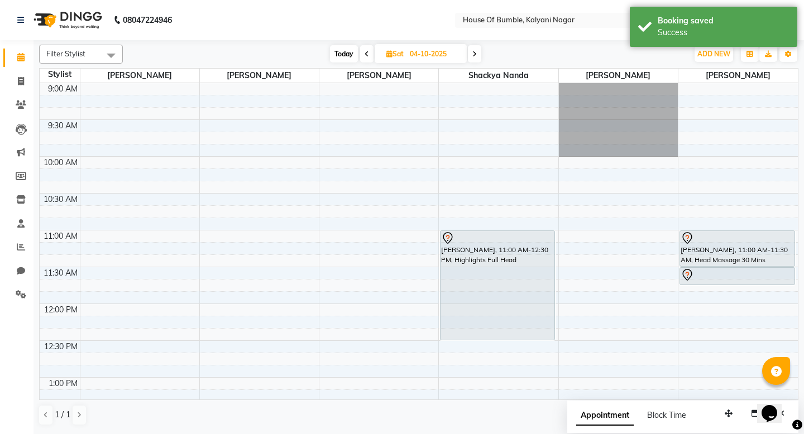
click at [344, 59] on span "Today" at bounding box center [344, 53] width 28 height 17
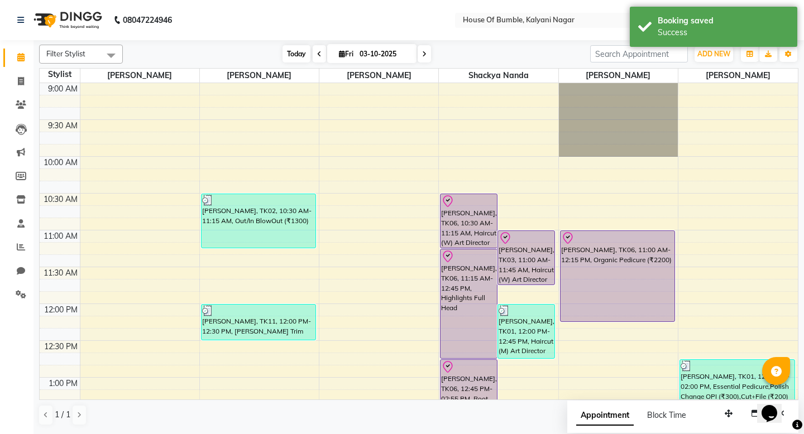
scroll to position [443, 0]
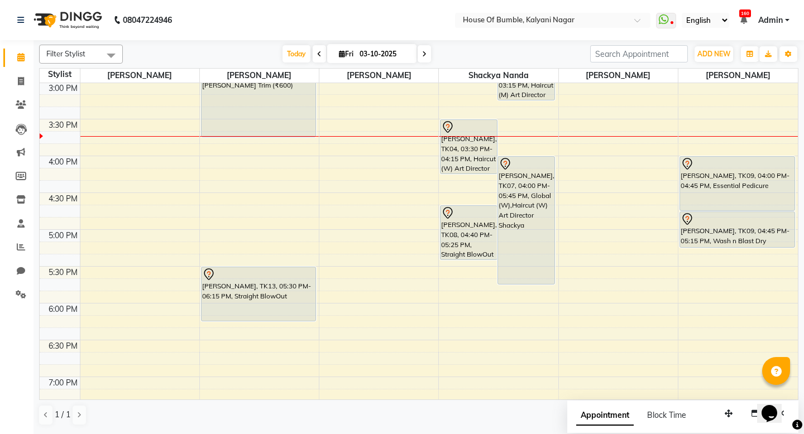
click at [454, 45] on div "Filter Stylist Select All [PERSON_NAME] [PERSON_NAME] [PERSON_NAME] Shackya Nan…" at bounding box center [418, 54] width 759 height 19
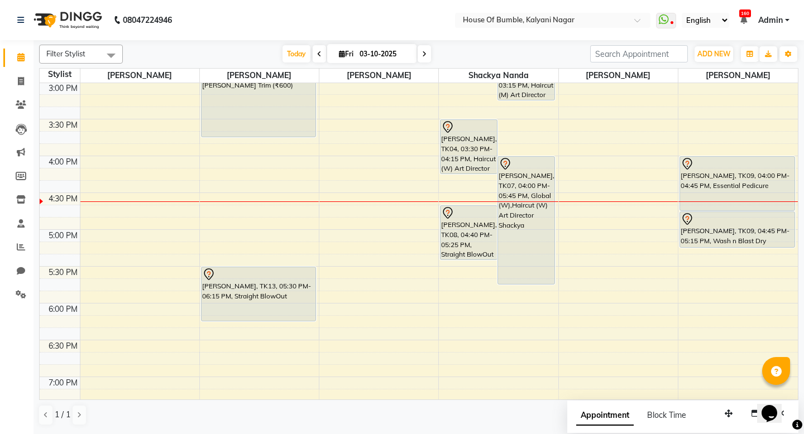
click at [422, 55] on icon at bounding box center [424, 54] width 4 height 7
type input "04-10-2025"
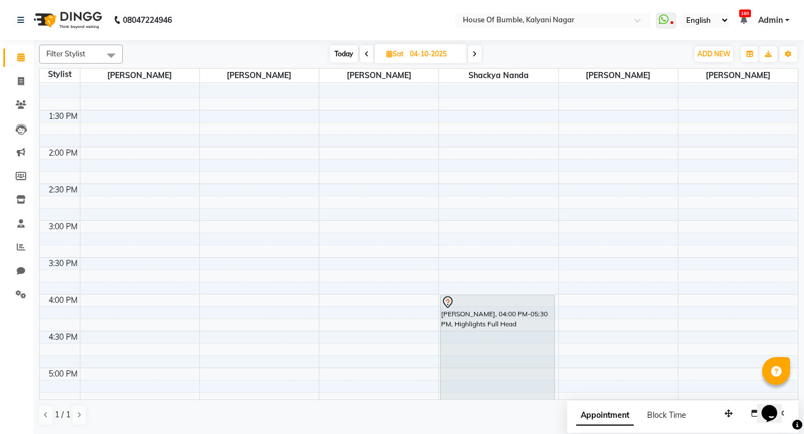
scroll to position [305, 0]
click at [736, 299] on div "9:00 AM 9:30 AM 10:00 AM 10:30 AM 11:00 AM 11:30 AM 12:00 PM 12:30 PM 1:00 PM 1…" at bounding box center [419, 220] width 758 height 884
select select "8247"
select select "tentative"
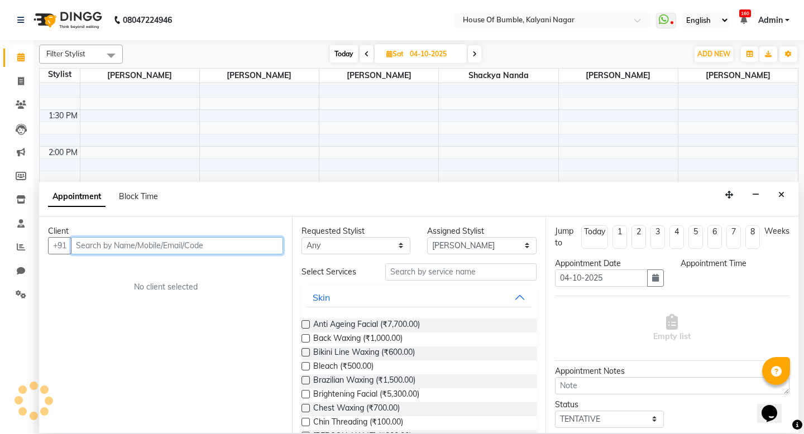
select select "960"
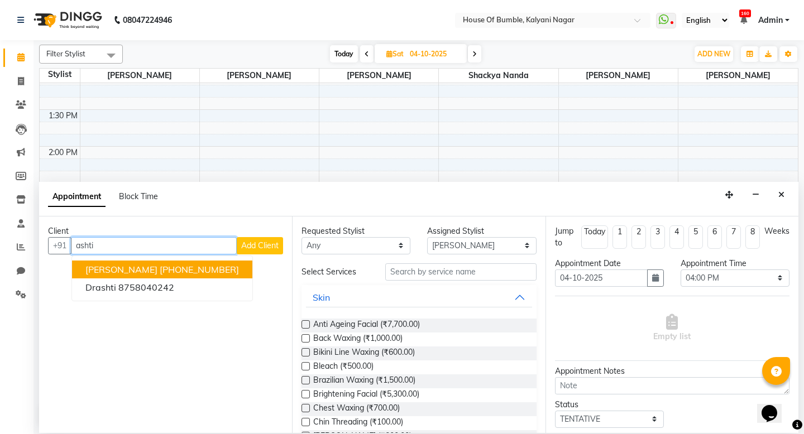
click at [136, 269] on span "[PERSON_NAME]" at bounding box center [121, 269] width 72 height 11
type input "9860348522"
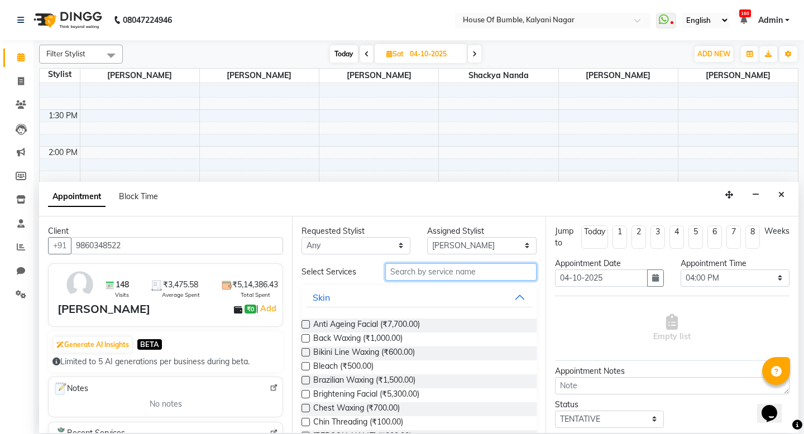
click at [400, 275] on input "text" at bounding box center [460, 271] width 151 height 17
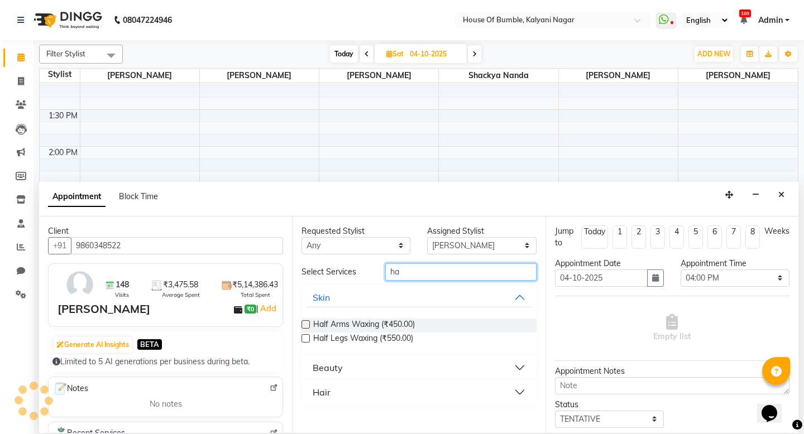
type input "h"
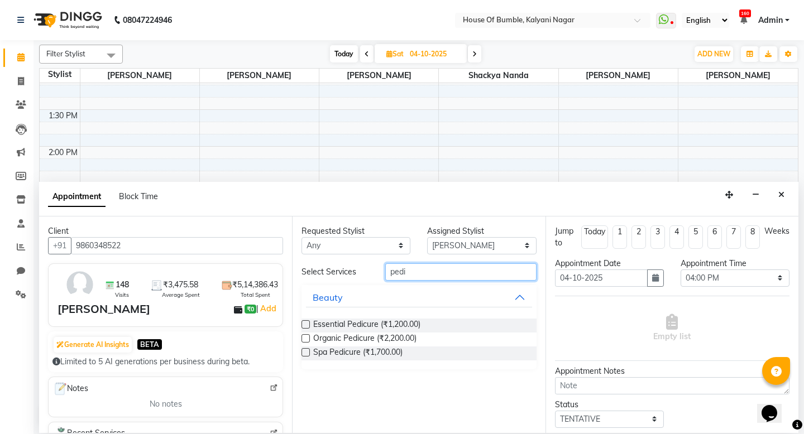
type input "pedi"
click at [307, 325] on label at bounding box center [305, 324] width 8 height 8
click at [307, 325] on input "checkbox" at bounding box center [304, 325] width 7 height 7
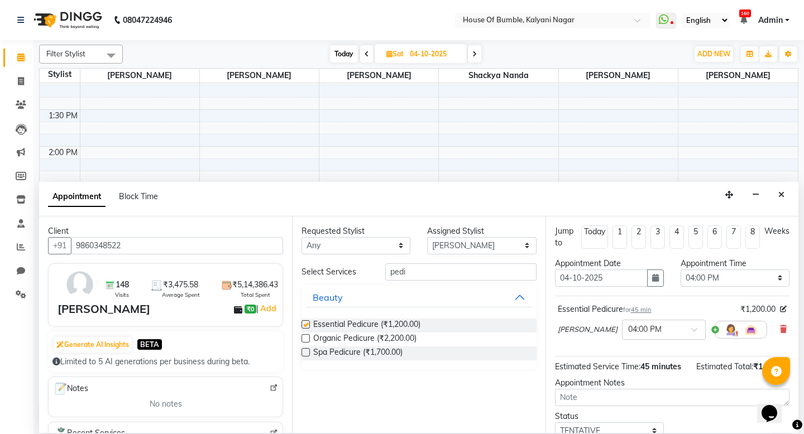
checkbox input "false"
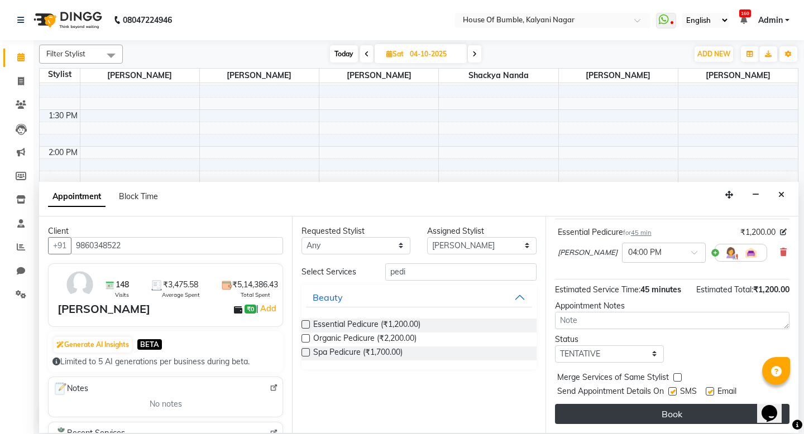
click at [625, 410] on button "Book" at bounding box center [672, 414] width 234 height 20
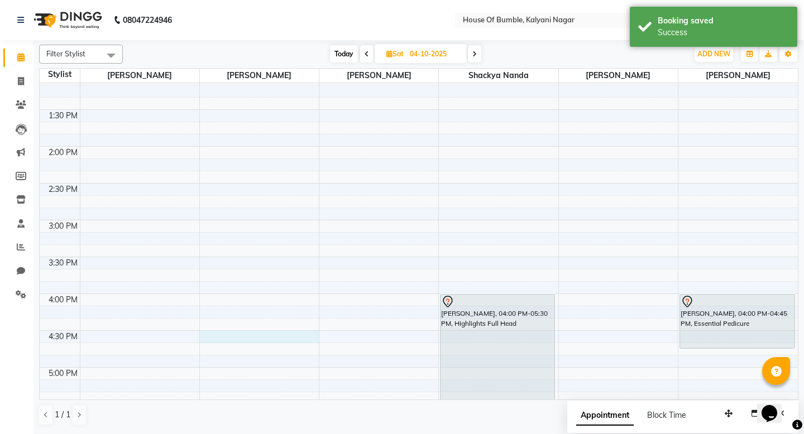
click at [250, 341] on div "9:00 AM 9:30 AM 10:00 AM 10:30 AM 11:00 AM 11:30 AM 12:00 PM 12:30 PM 1:00 PM 1…" at bounding box center [419, 220] width 758 height 884
select select "9480"
select select "tentative"
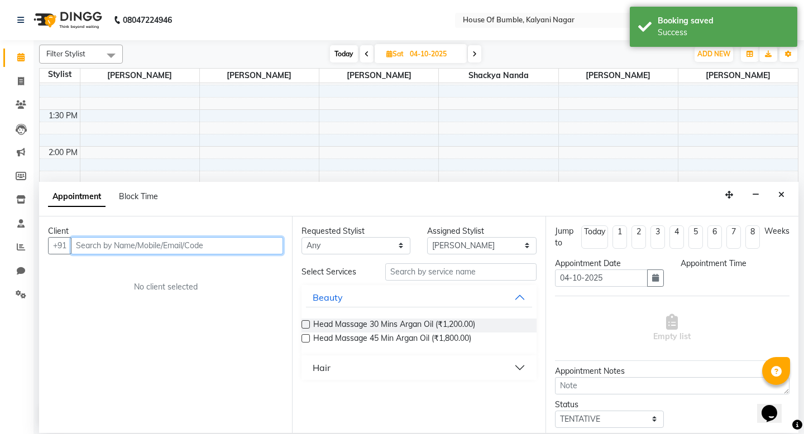
click at [175, 247] on input "text" at bounding box center [177, 245] width 212 height 17
select select "990"
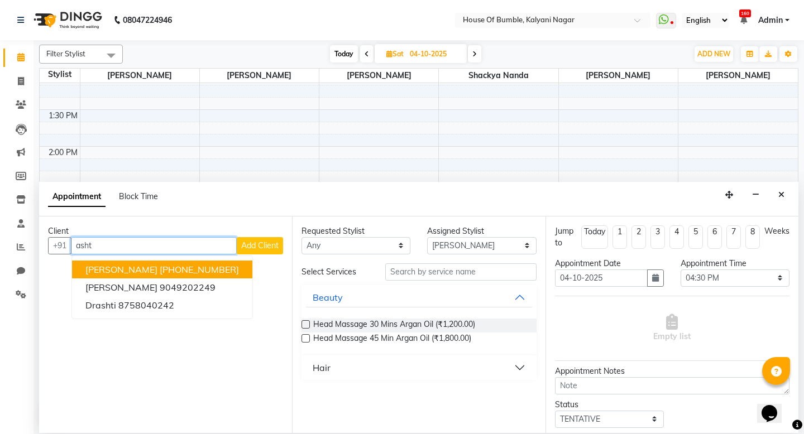
click at [122, 275] on button "[PERSON_NAME] [PHONE_NUMBER]" at bounding box center [162, 270] width 180 height 18
type input "9860348522"
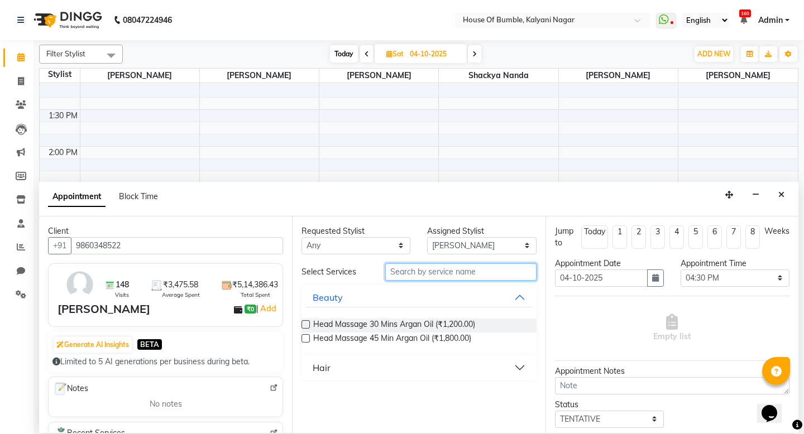
click at [462, 271] on input "text" at bounding box center [460, 271] width 151 height 17
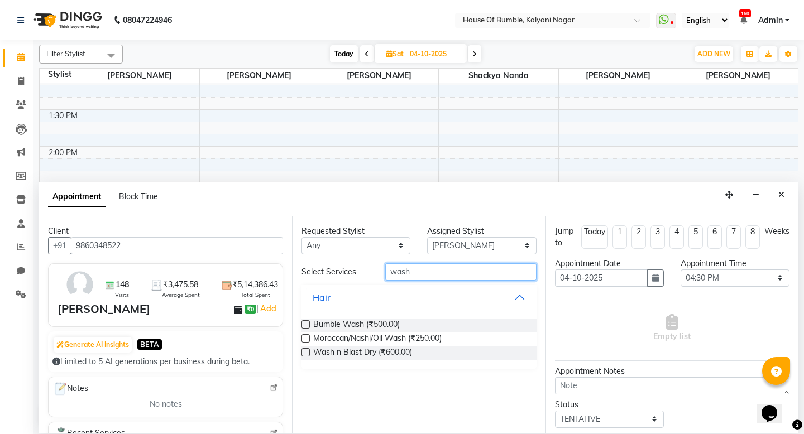
type input "wash"
click at [304, 353] on label at bounding box center [305, 352] width 8 height 8
click at [304, 353] on input "checkbox" at bounding box center [304, 353] width 7 height 7
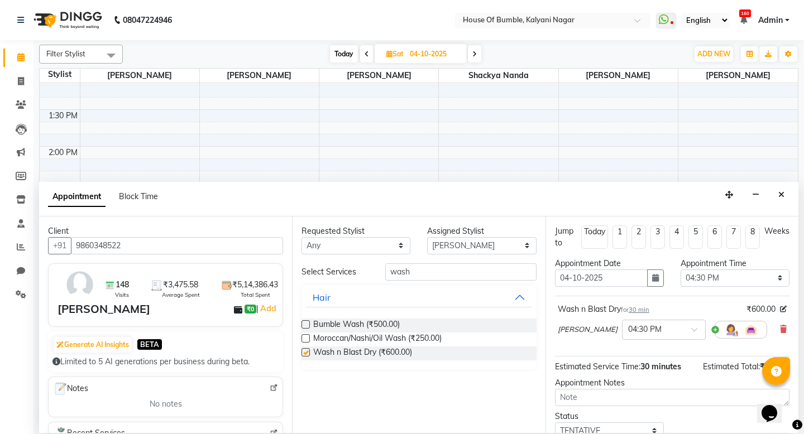
checkbox input "false"
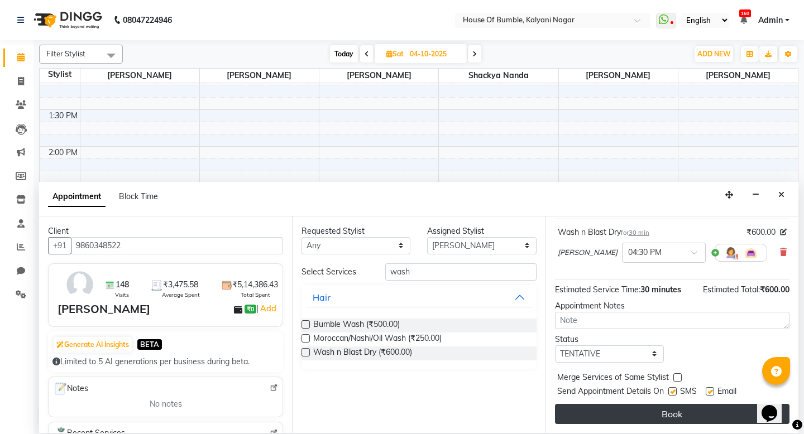
click at [664, 414] on button "Book" at bounding box center [672, 414] width 234 height 20
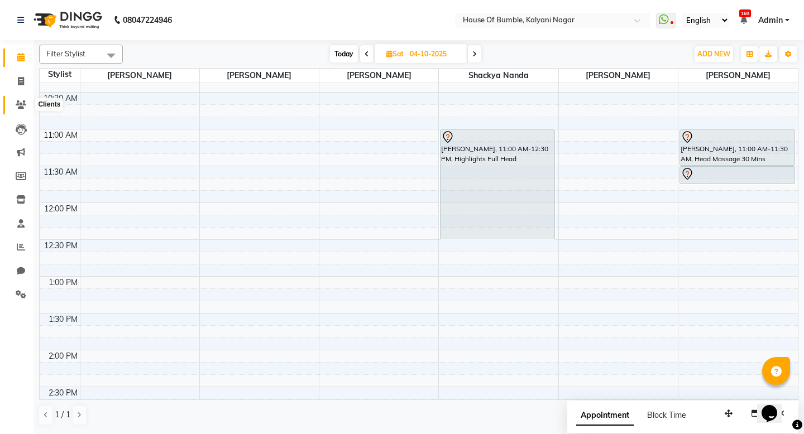
scroll to position [85, 0]
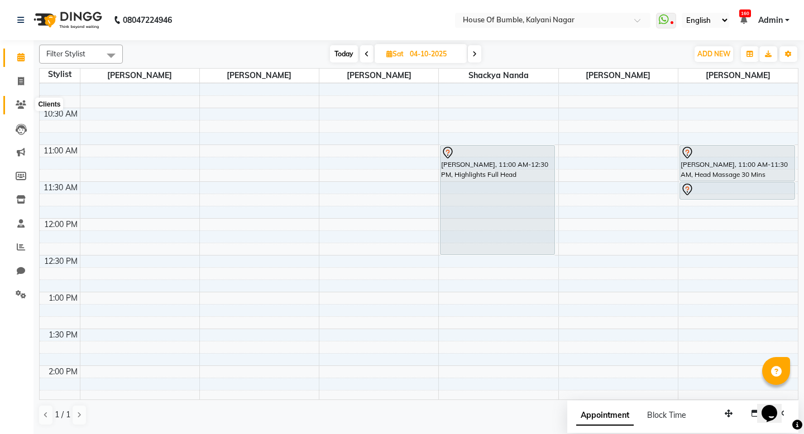
click at [23, 103] on icon at bounding box center [21, 104] width 11 height 8
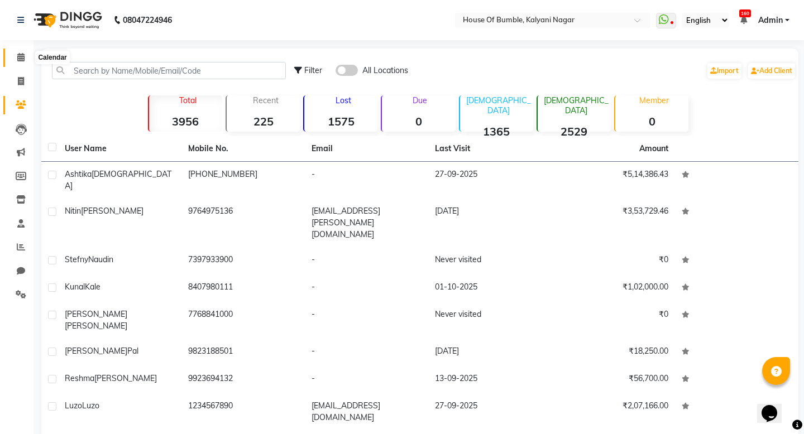
click at [16, 55] on span at bounding box center [21, 57] width 20 height 13
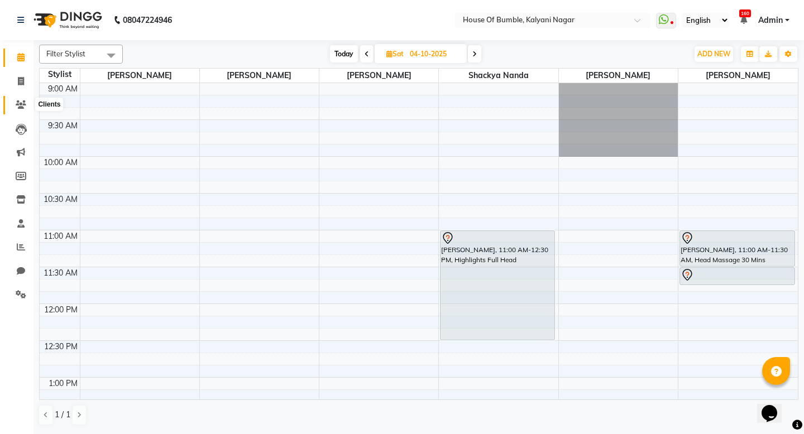
click at [20, 102] on icon at bounding box center [21, 104] width 11 height 8
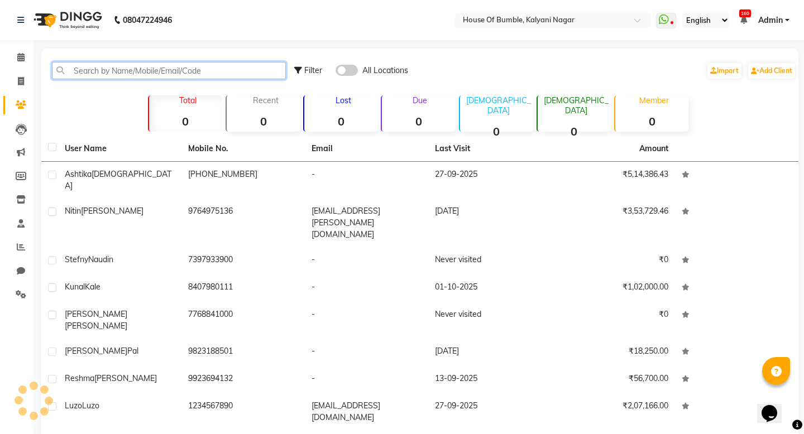
click at [178, 69] on input "text" at bounding box center [169, 70] width 234 height 17
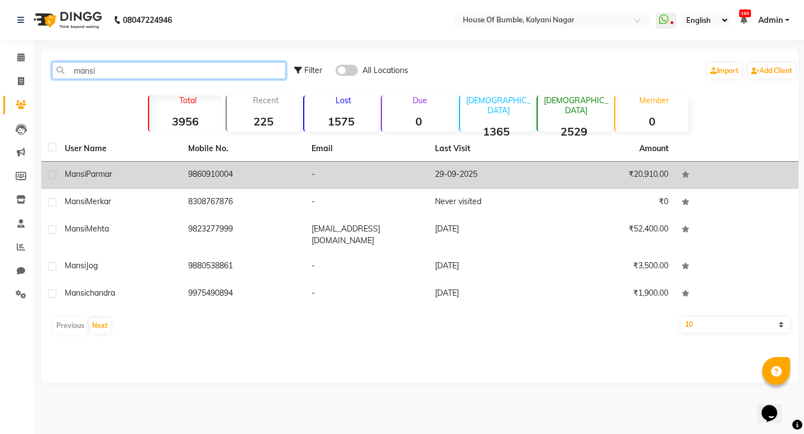
type input "mansi"
click at [182, 176] on td "9860910004" at bounding box center [242, 175] width 123 height 27
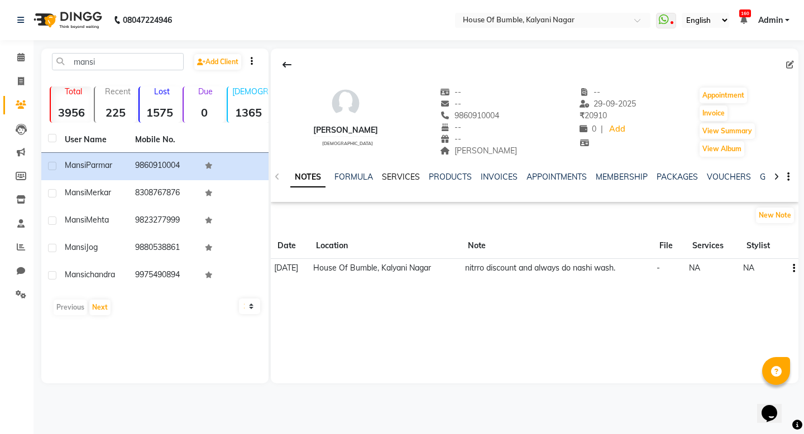
click at [396, 174] on link "SERVICES" at bounding box center [401, 177] width 38 height 10
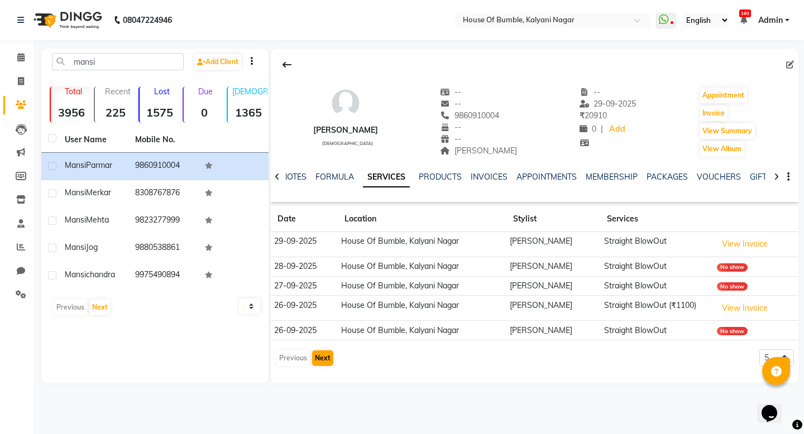
click at [327, 355] on button "Next" at bounding box center [322, 359] width 21 height 16
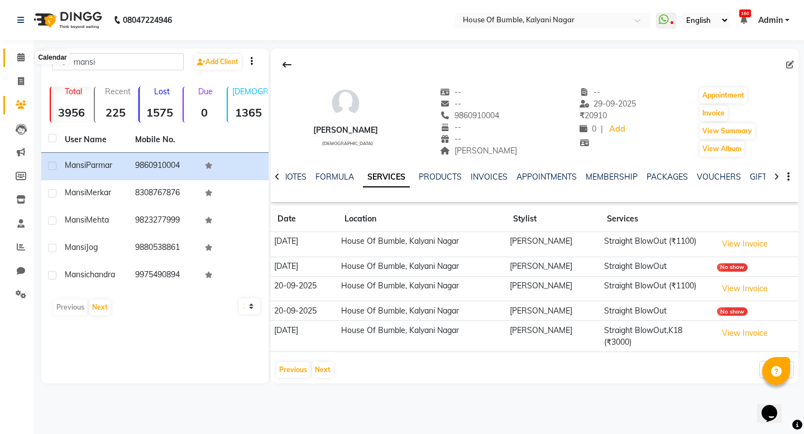
click at [25, 61] on span at bounding box center [21, 57] width 20 height 13
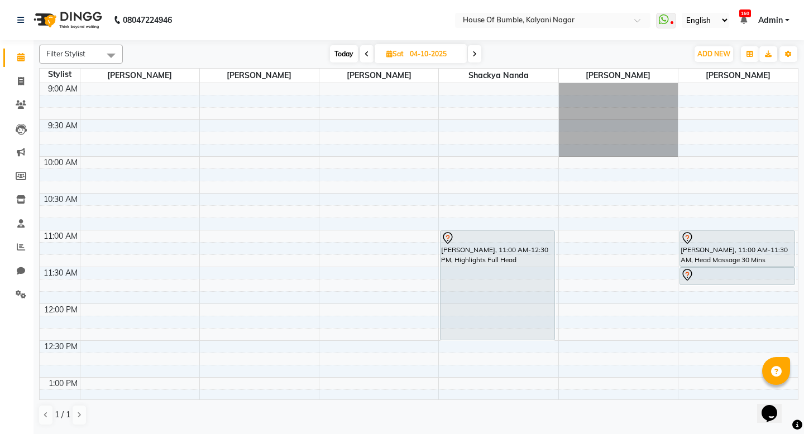
click at [353, 57] on span "Today" at bounding box center [344, 53] width 28 height 17
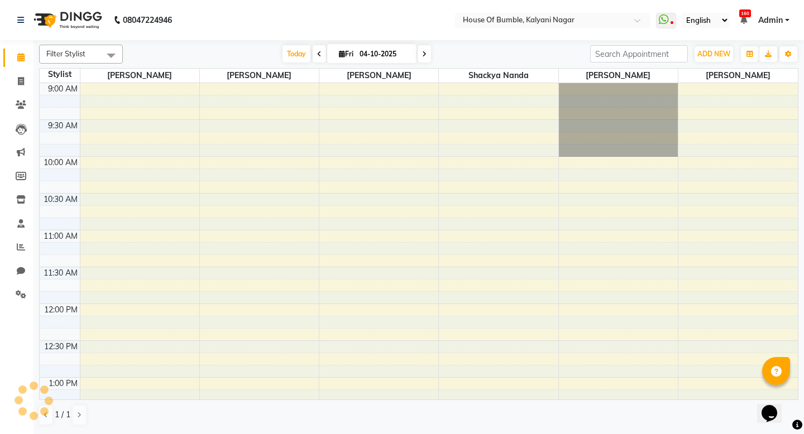
type input "03-10-2025"
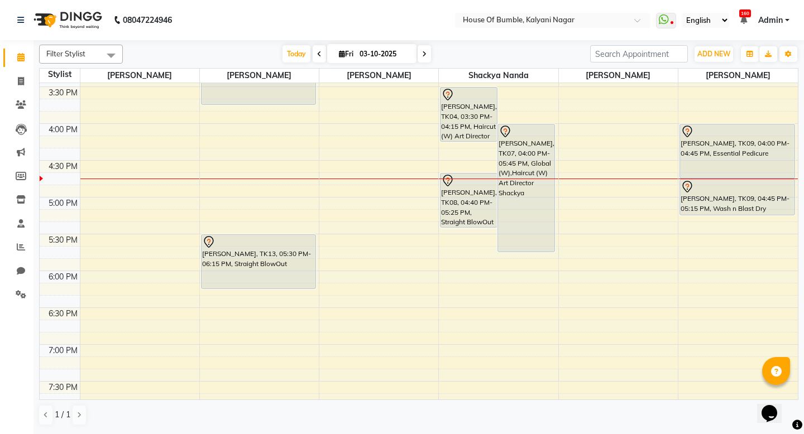
scroll to position [531, 0]
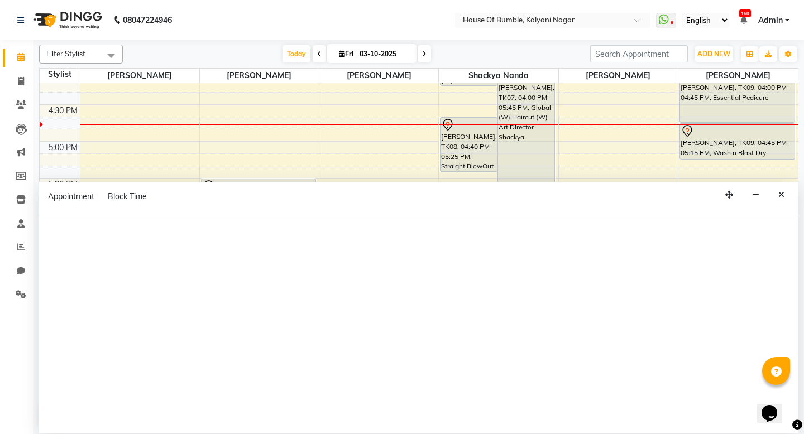
select select "9480"
select select "tentative"
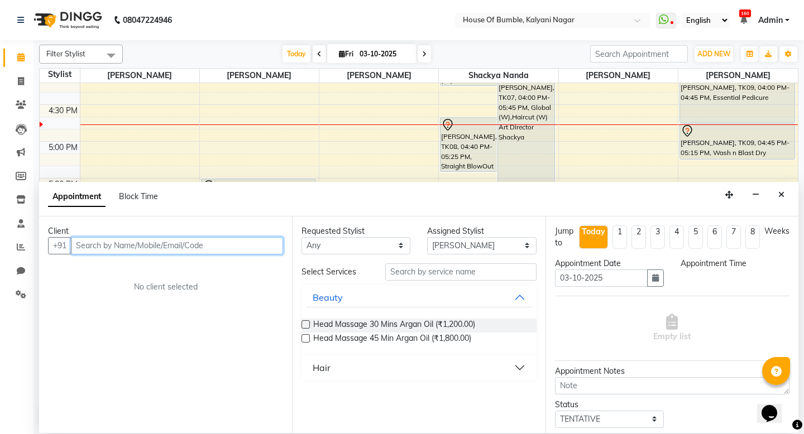
click at [193, 241] on input "text" at bounding box center [177, 245] width 212 height 17
select select "1110"
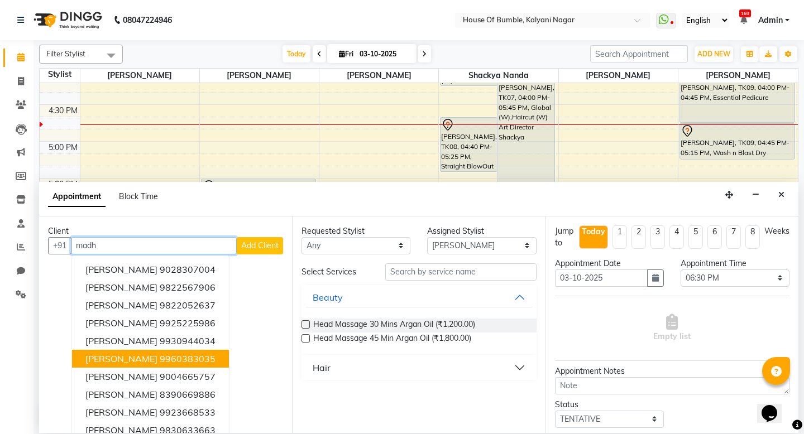
drag, startPoint x: 142, startPoint y: 357, endPoint x: 149, endPoint y: 357, distance: 6.7
click at [149, 357] on span "[PERSON_NAME]" at bounding box center [121, 358] width 72 height 11
type input "9960383035"
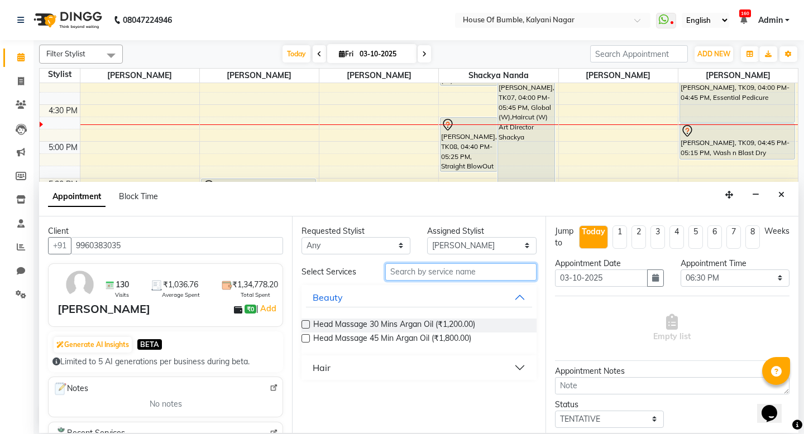
click at [446, 271] on input "text" at bounding box center [460, 271] width 151 height 17
type input "top"
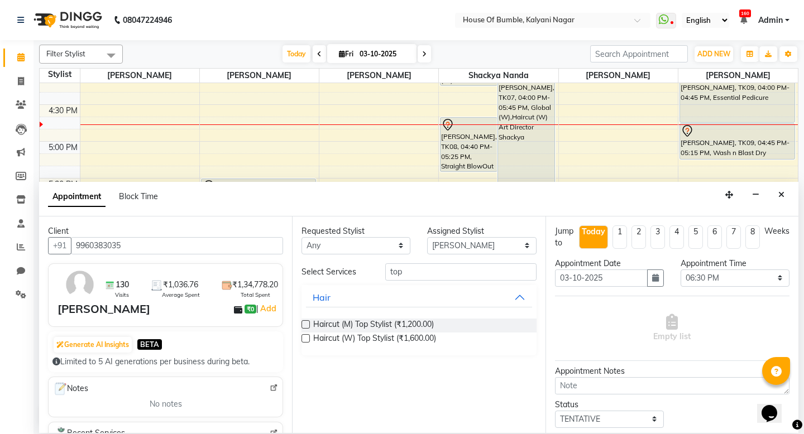
click at [305, 324] on label at bounding box center [305, 324] width 8 height 8
click at [305, 324] on input "checkbox" at bounding box center [304, 325] width 7 height 7
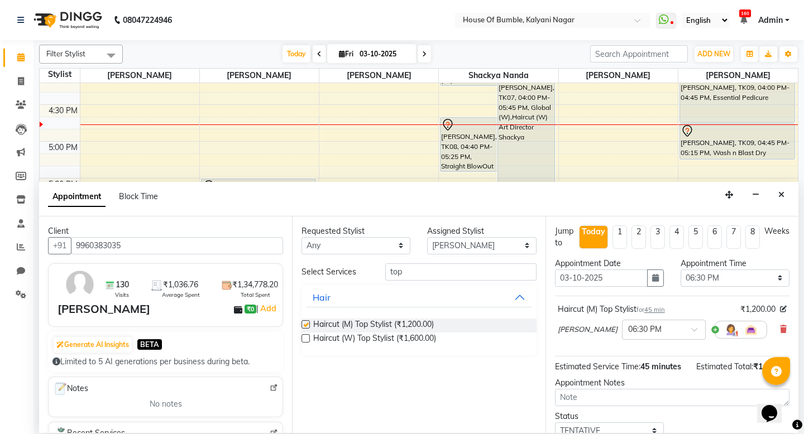
checkbox input "false"
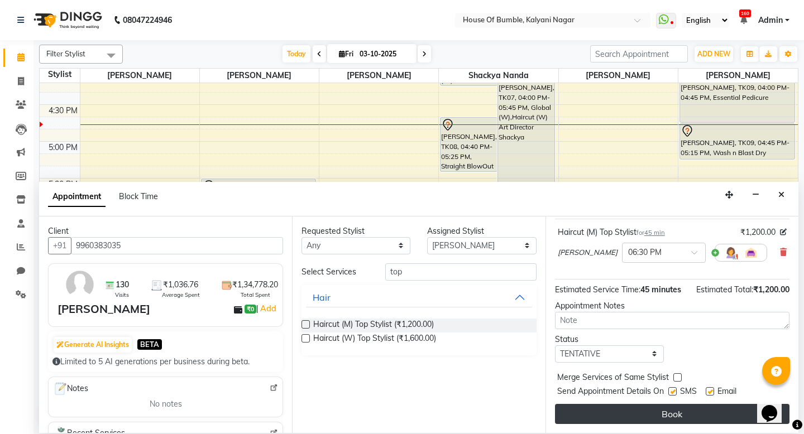
scroll to position [77, 0]
click at [651, 413] on button "Book" at bounding box center [672, 414] width 234 height 20
